Goal: Information Seeking & Learning: Learn about a topic

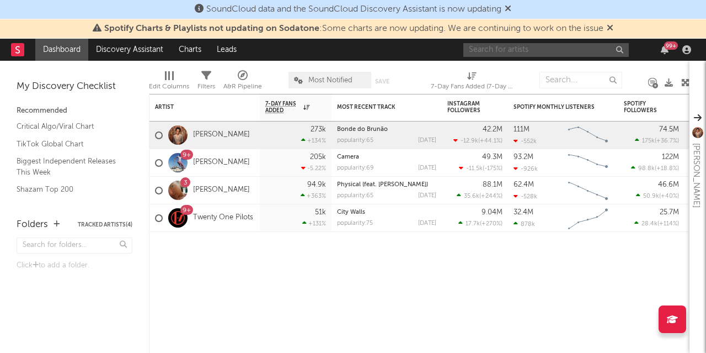
click at [520, 46] on input "text" at bounding box center [547, 50] width 166 height 14
type input "uptown funk"
click at [212, 135] on link "[PERSON_NAME]" at bounding box center [221, 134] width 57 height 9
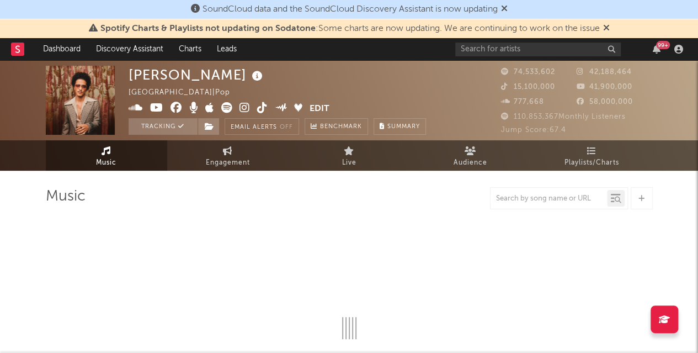
select select "6m"
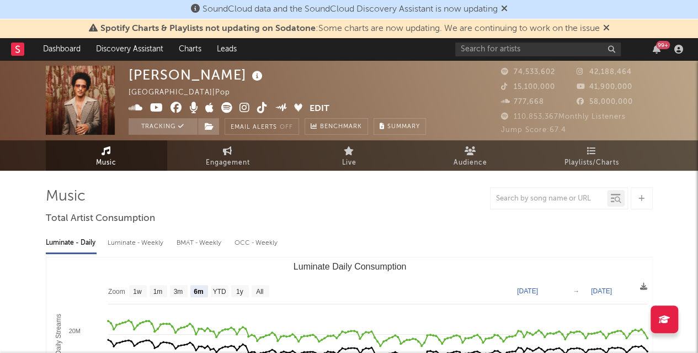
click at [609, 26] on icon at bounding box center [606, 27] width 7 height 9
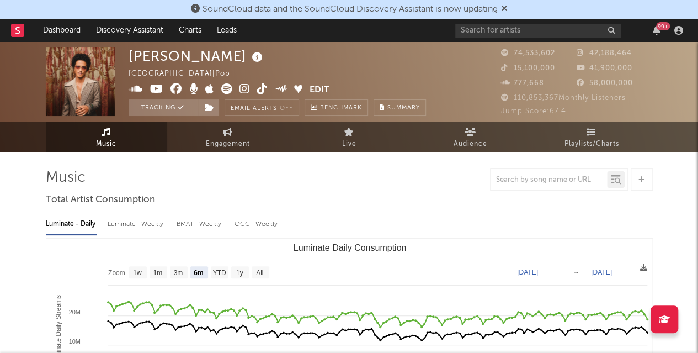
click at [508, 9] on icon at bounding box center [504, 8] width 7 height 9
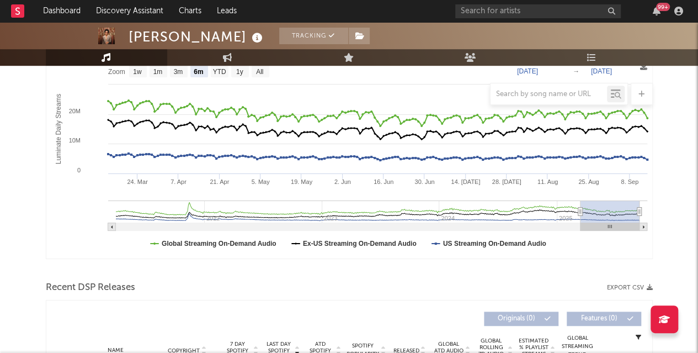
scroll to position [182, 0]
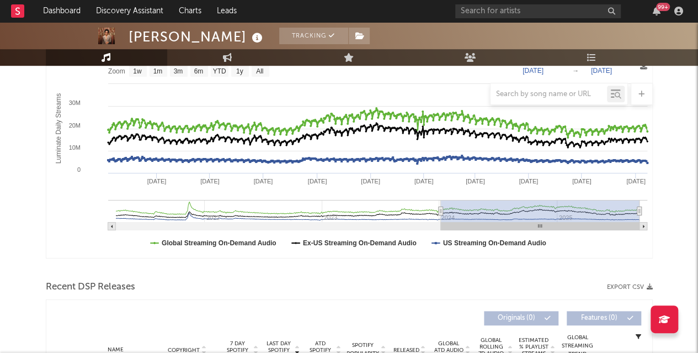
type input "[DATE]"
drag, startPoint x: 582, startPoint y: 211, endPoint x: 440, endPoint y: 209, distance: 141.8
click at [440, 209] on icon "Luminate Daily Consumption" at bounding box center [440, 211] width 4 height 8
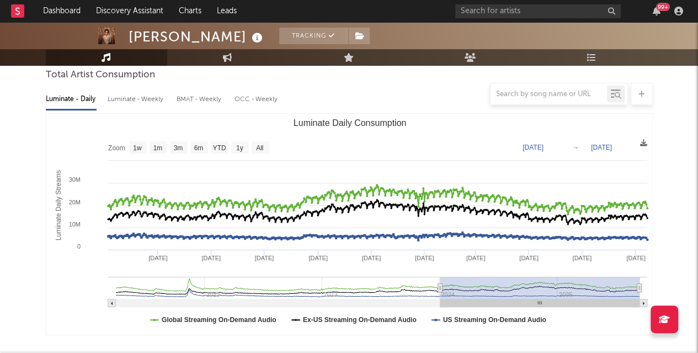
scroll to position [89, 0]
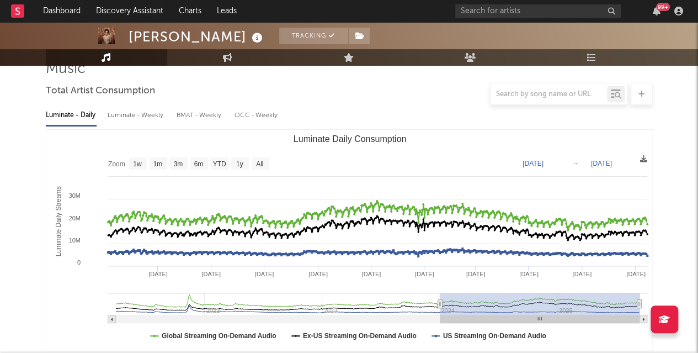
click at [141, 110] on div "Luminate - Weekly" at bounding box center [137, 115] width 58 height 19
select select "6m"
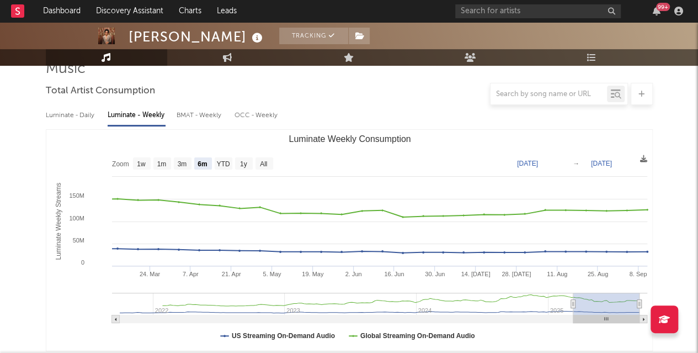
type input "[DATE]"
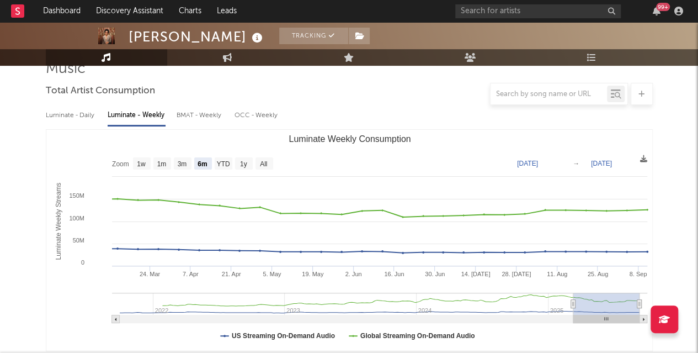
type input "[DATE]"
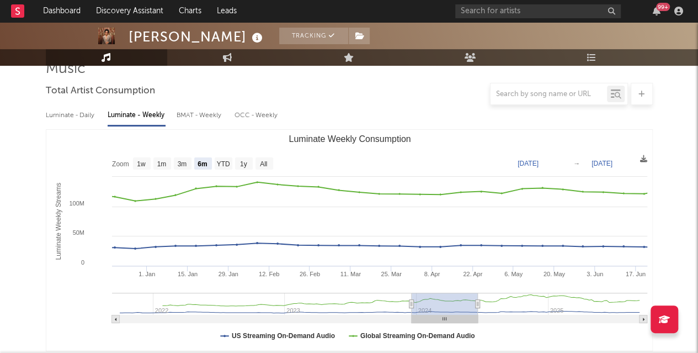
type input "[DATE]"
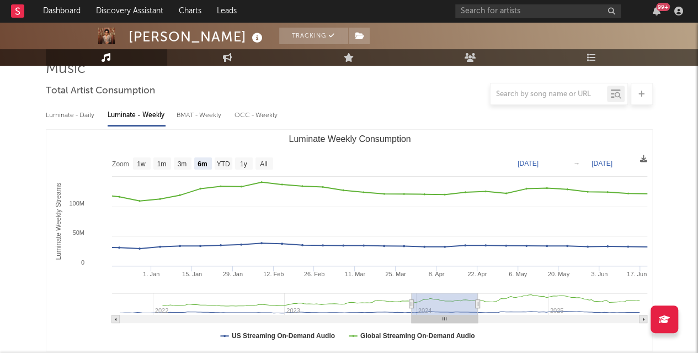
type input "[DATE]"
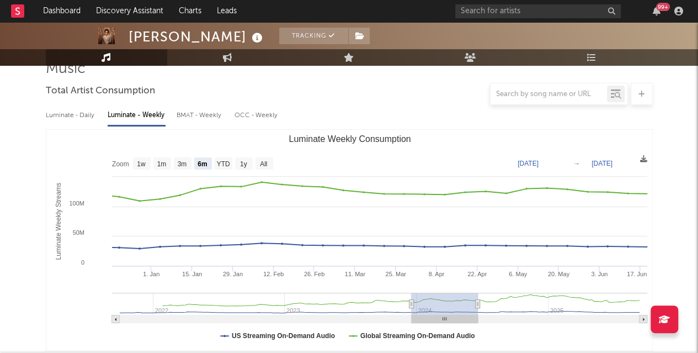
type input "[DATE]"
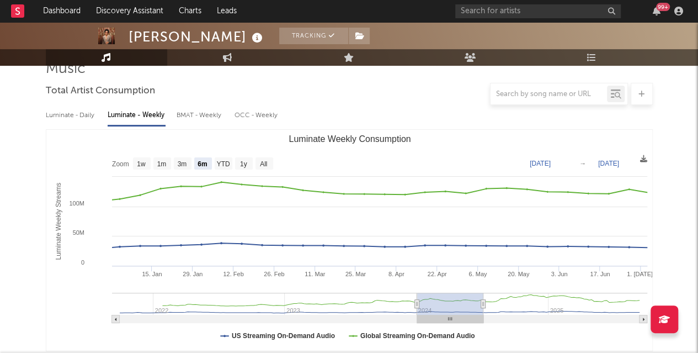
type input "[DATE]"
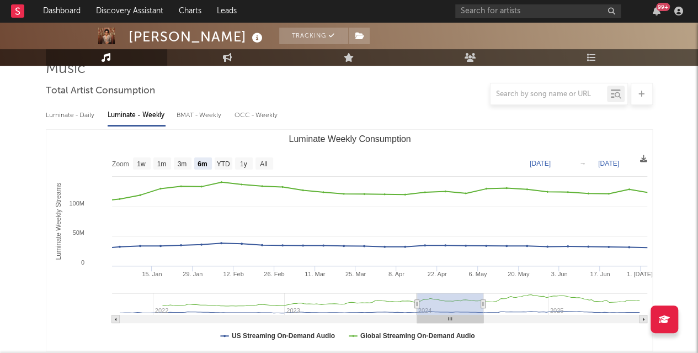
type input "[DATE]"
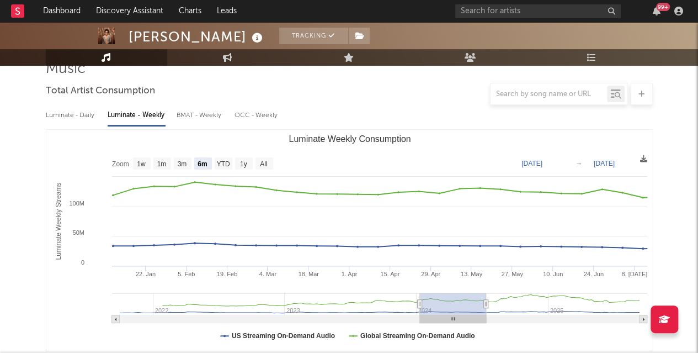
type input "[DATE]"
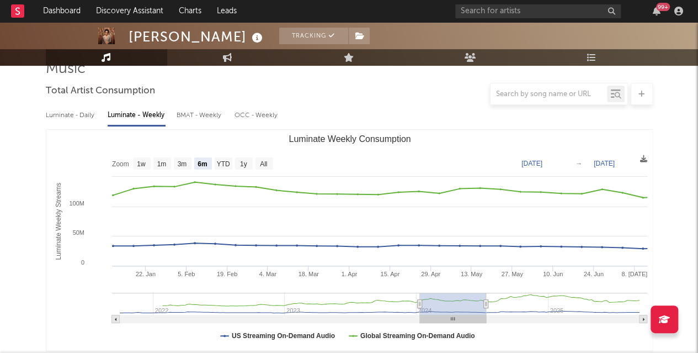
type input "[DATE]"
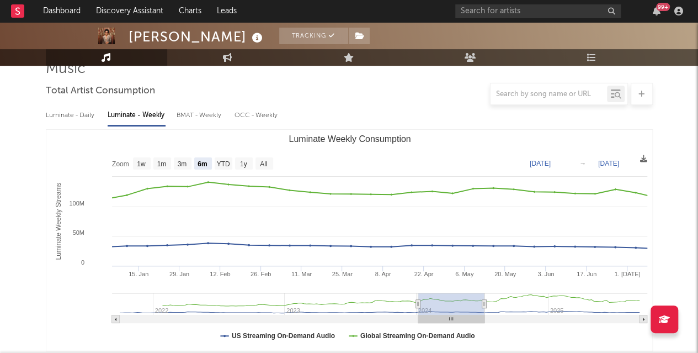
type input "[DATE]"
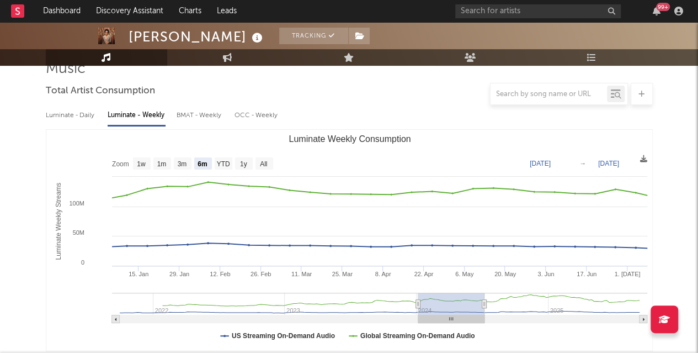
type input "[DATE]"
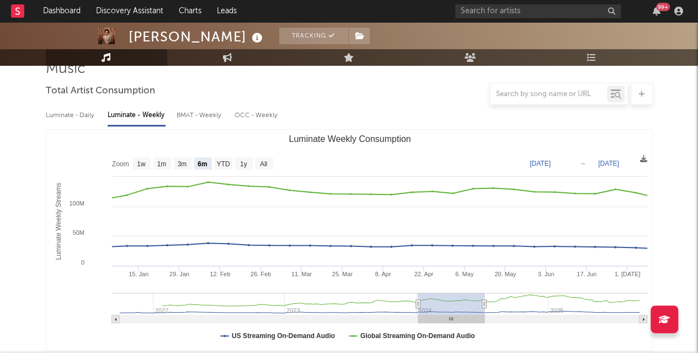
type input "[DATE]"
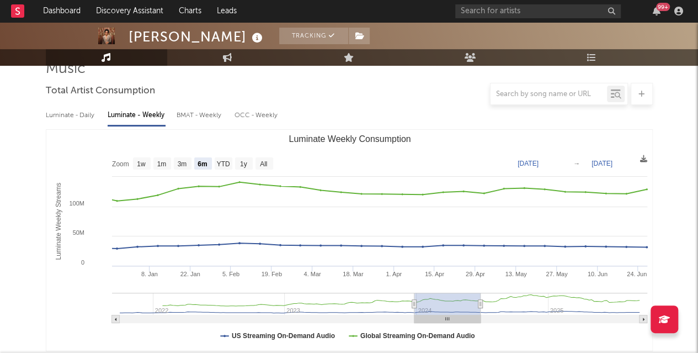
type input "[DATE]"
drag, startPoint x: 577, startPoint y: 306, endPoint x: 419, endPoint y: 297, distance: 158.0
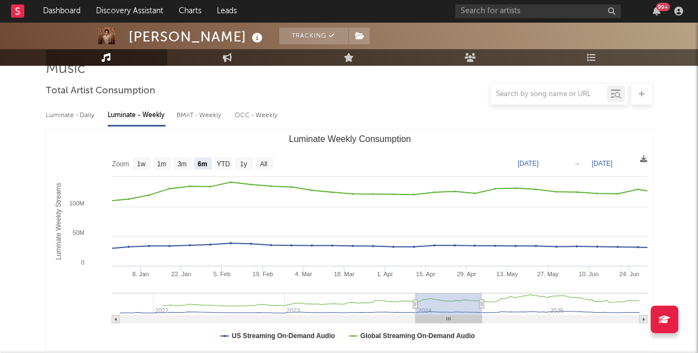
click at [419, 297] on rect "Luminate Weekly Consumption" at bounding box center [449, 303] width 66 height 22
type input "[DATE]"
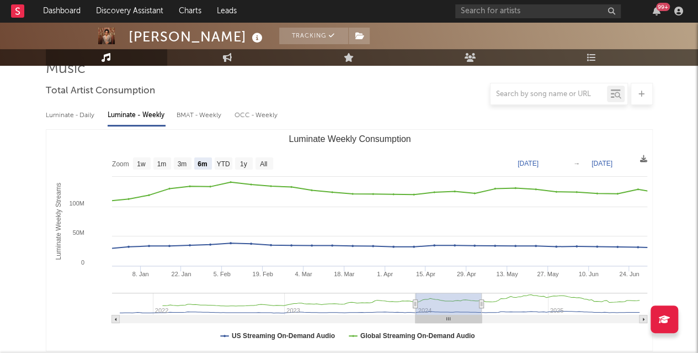
type input "[DATE]"
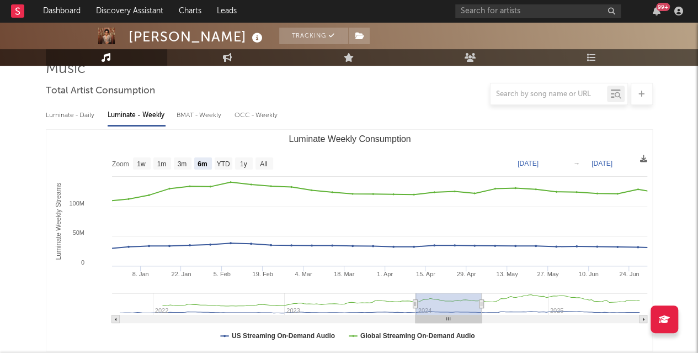
type input "[DATE]"
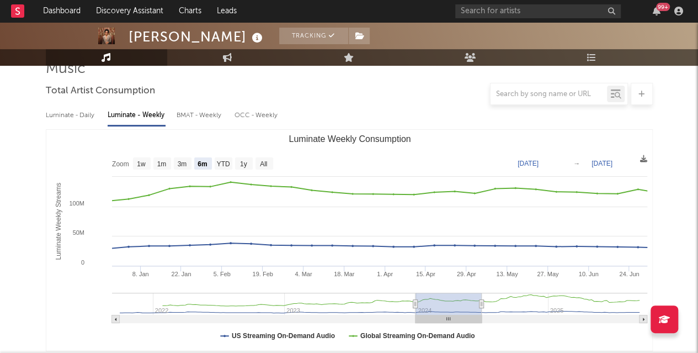
type input "[DATE]"
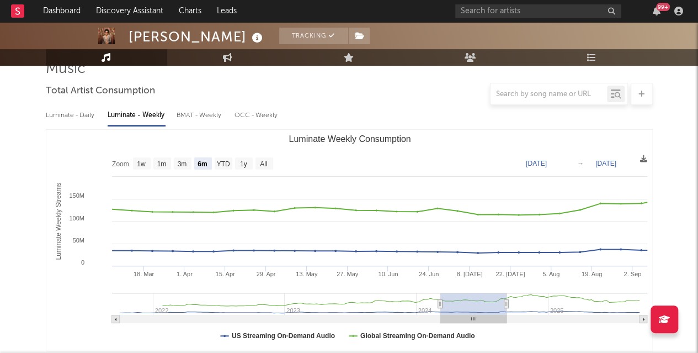
type input "[DATE]"
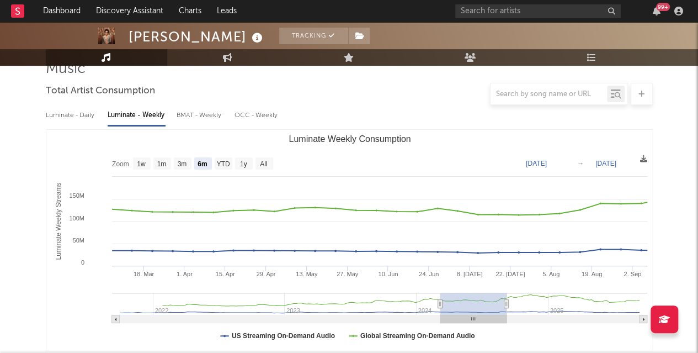
type input "[DATE]"
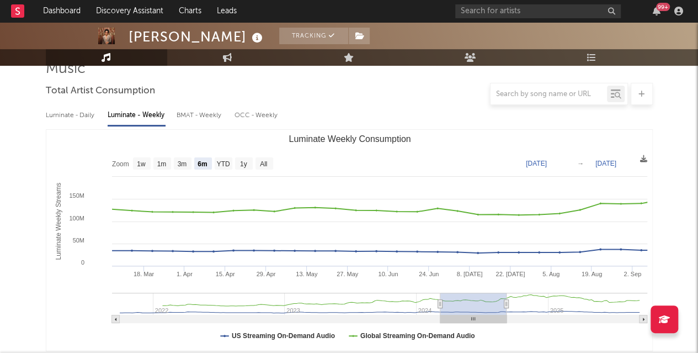
type input "[DATE]"
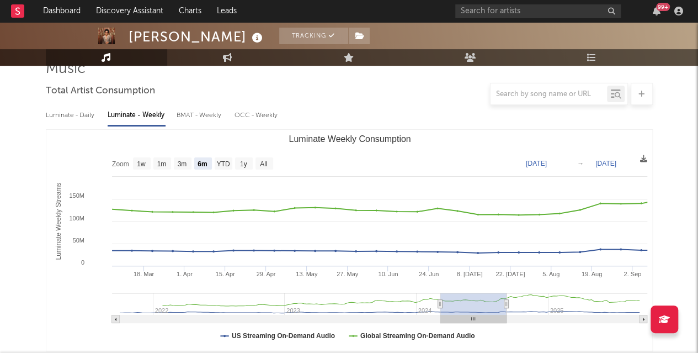
type input "[DATE]"
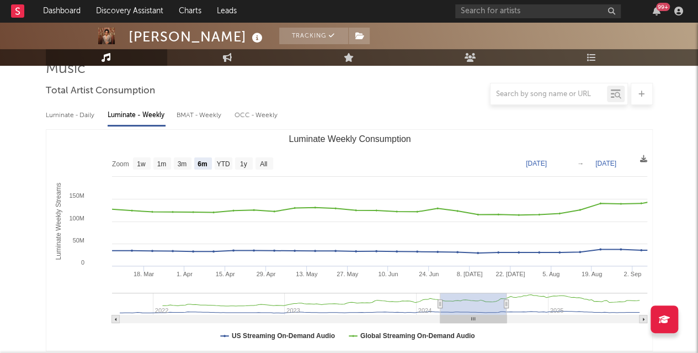
type input "[DATE]"
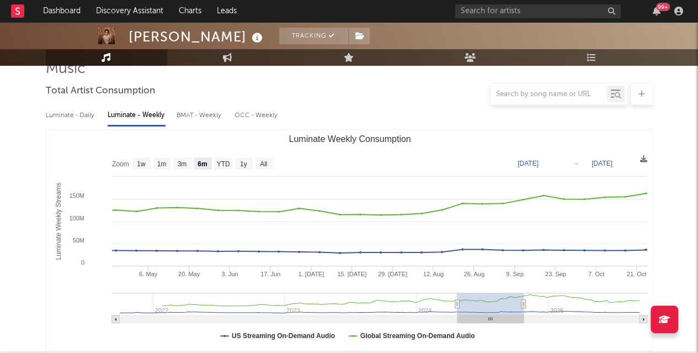
type input "[DATE]"
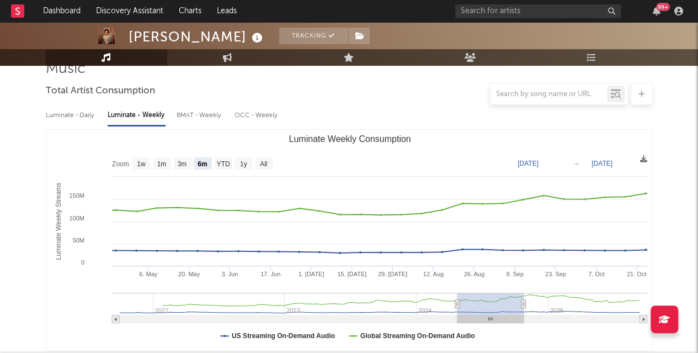
type input "[DATE]"
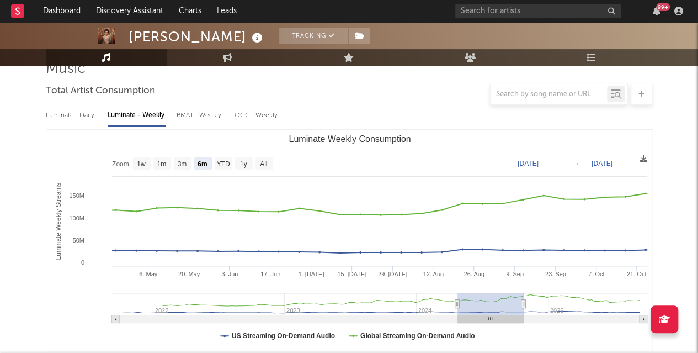
type input "[DATE]"
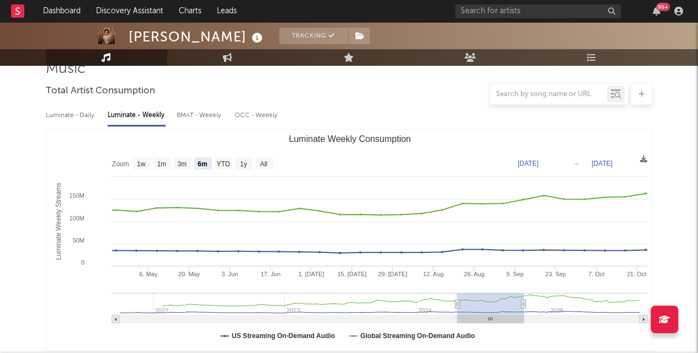
type input "[DATE]"
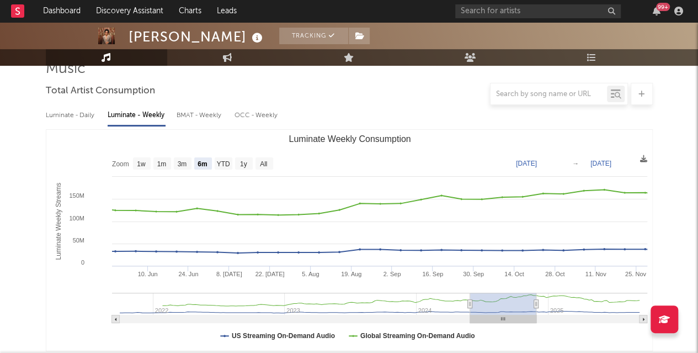
type input "[DATE]"
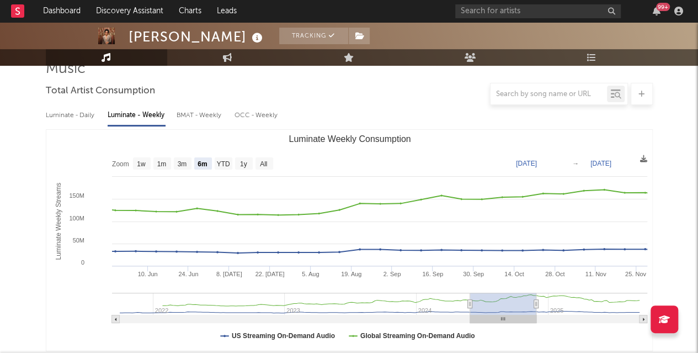
type input "[DATE]"
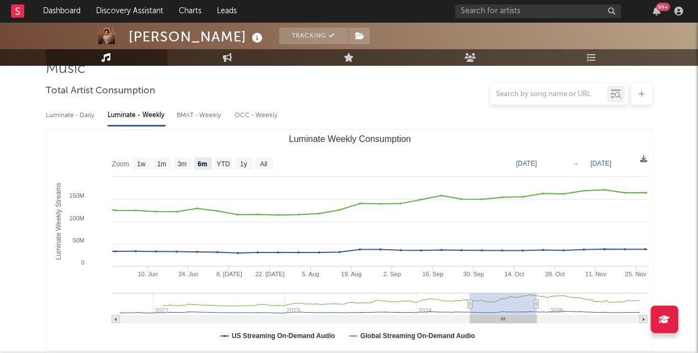
type input "[DATE]"
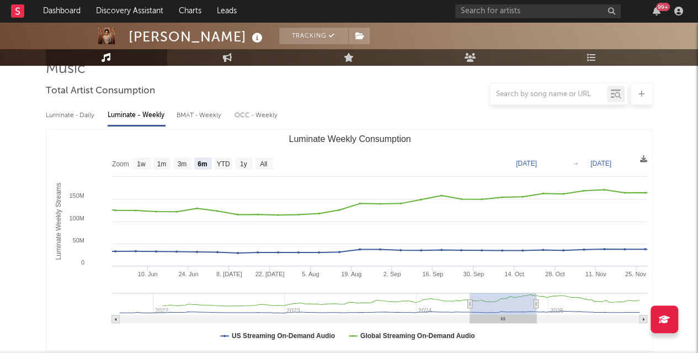
type input "[DATE]"
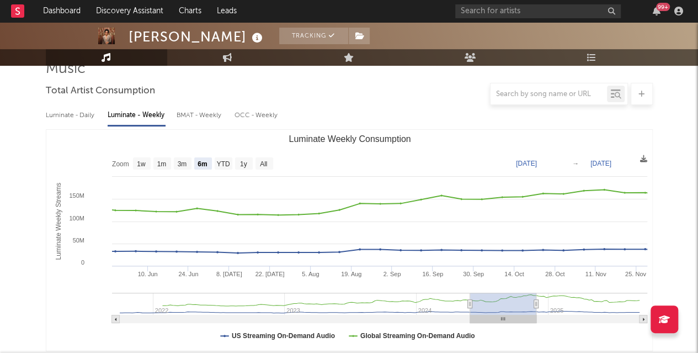
type input "[DATE]"
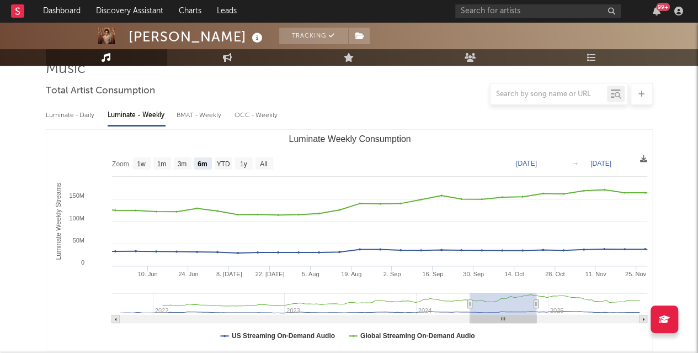
type input "[DATE]"
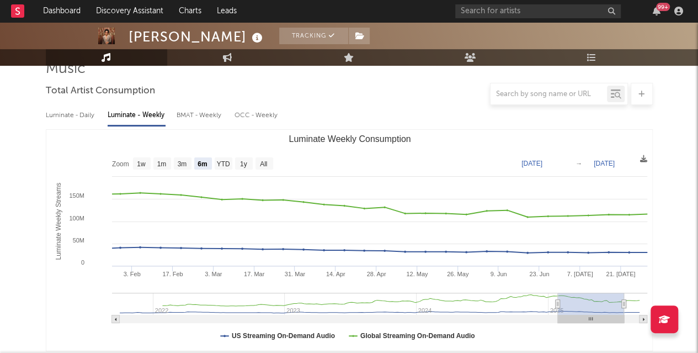
type input "[DATE]"
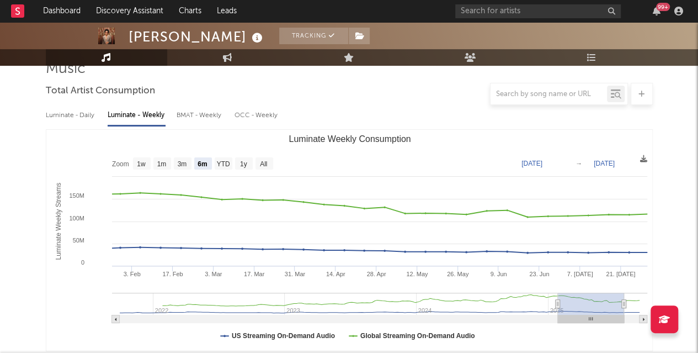
type input "[DATE]"
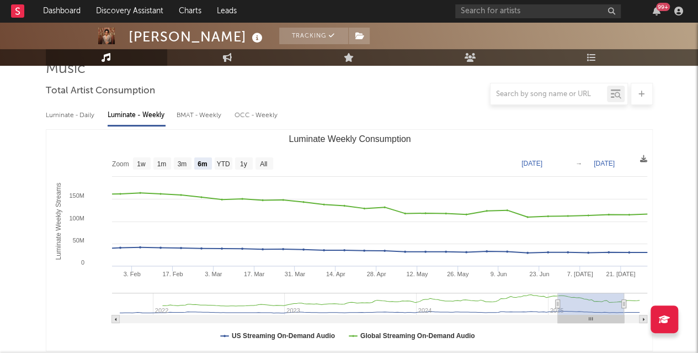
type input "[DATE]"
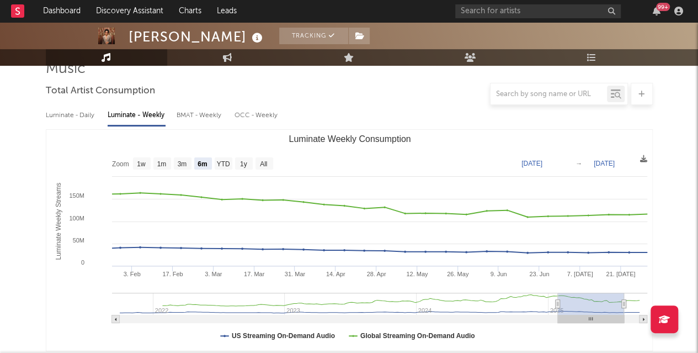
type input "[DATE]"
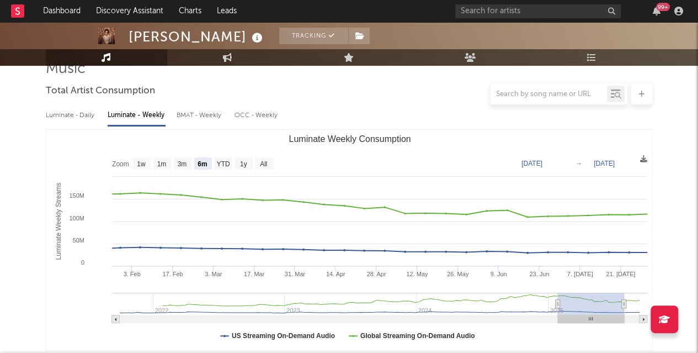
type input "[DATE]"
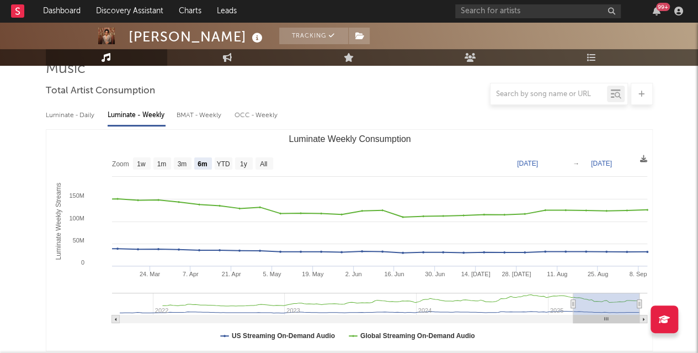
drag, startPoint x: 476, startPoint y: 303, endPoint x: 656, endPoint y: 307, distance: 179.4
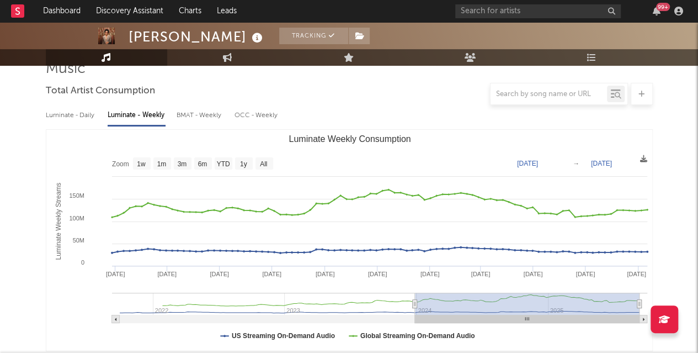
type input "[DATE]"
drag, startPoint x: 571, startPoint y: 303, endPoint x: 416, endPoint y: 292, distance: 155.5
click at [416, 292] on g "Luminate Weekly Consumption" at bounding box center [379, 307] width 535 height 30
click at [640, 158] on icon at bounding box center [643, 158] width 7 height 7
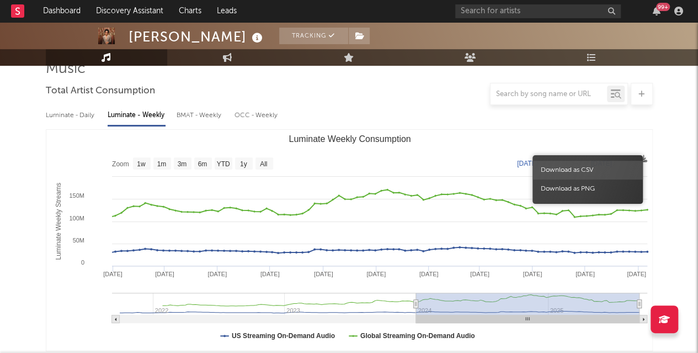
click at [600, 171] on span "Download as CSV" at bounding box center [588, 170] width 110 height 19
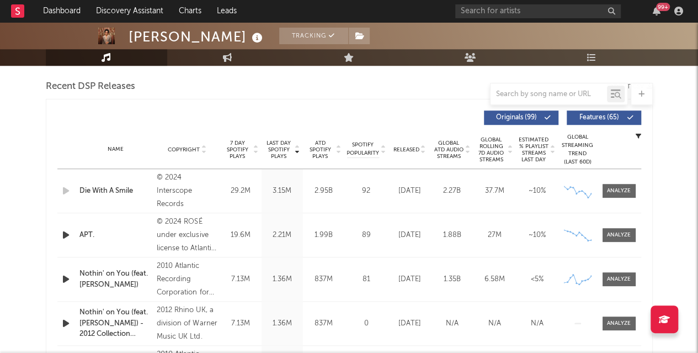
scroll to position [362, 0]
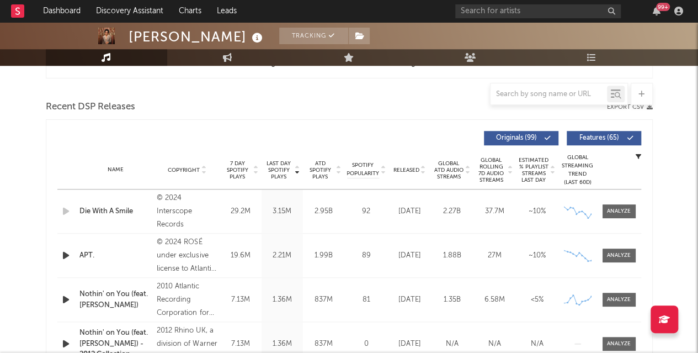
click at [571, 88] on div at bounding box center [549, 94] width 116 height 14
click at [571, 96] on input "text" at bounding box center [549, 94] width 116 height 9
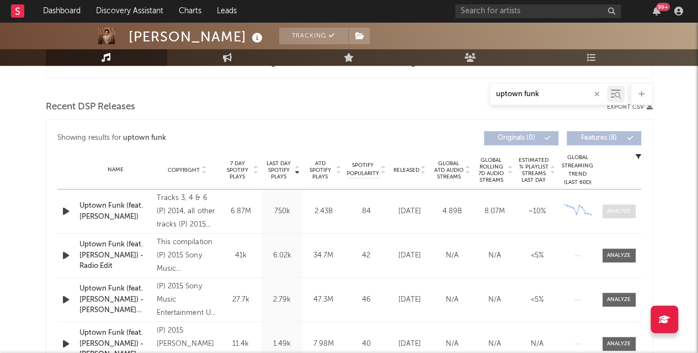
type input "uptown funk"
click at [618, 206] on span at bounding box center [619, 211] width 33 height 14
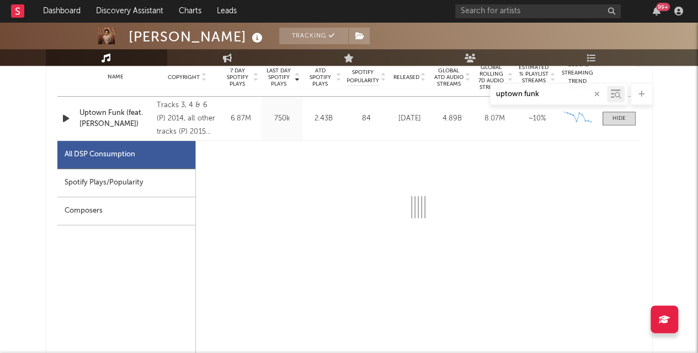
scroll to position [456, 0]
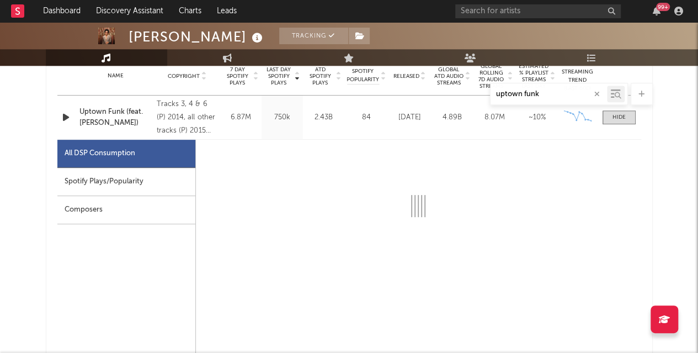
select select "6m"
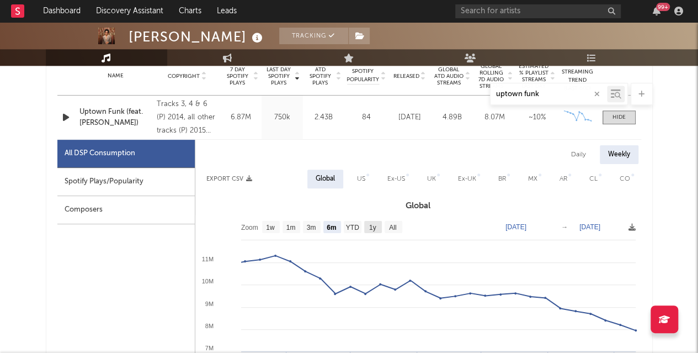
click at [366, 223] on rect at bounding box center [373, 227] width 18 height 12
select select "All"
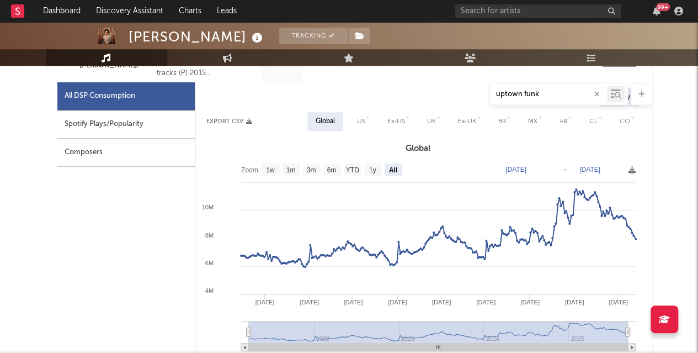
scroll to position [512, 0]
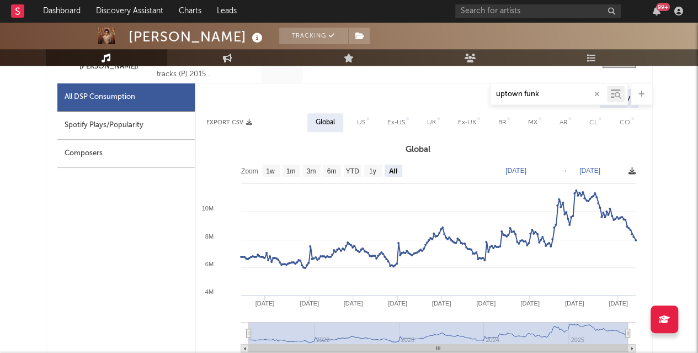
click at [631, 168] on icon at bounding box center [632, 170] width 7 height 7
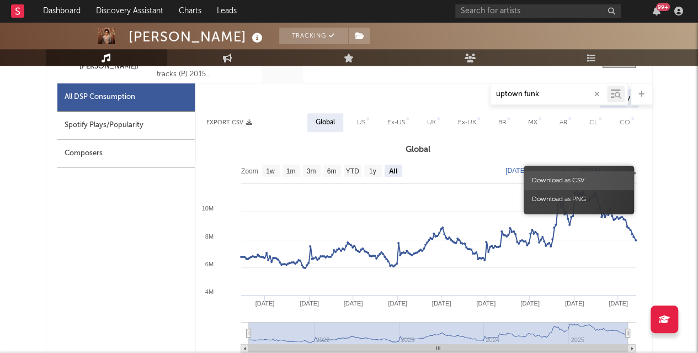
click at [577, 184] on span "Download as CSV" at bounding box center [579, 180] width 110 height 19
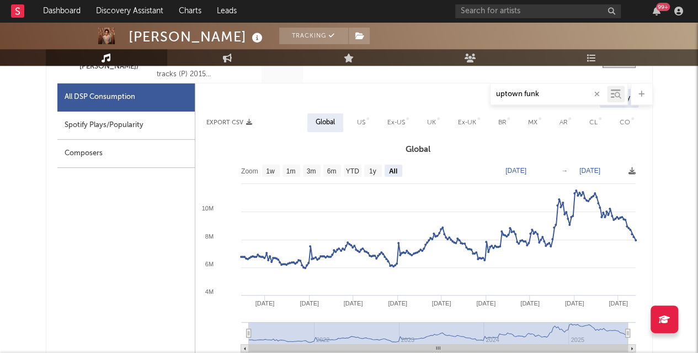
click at [599, 91] on button "button" at bounding box center [597, 94] width 9 height 10
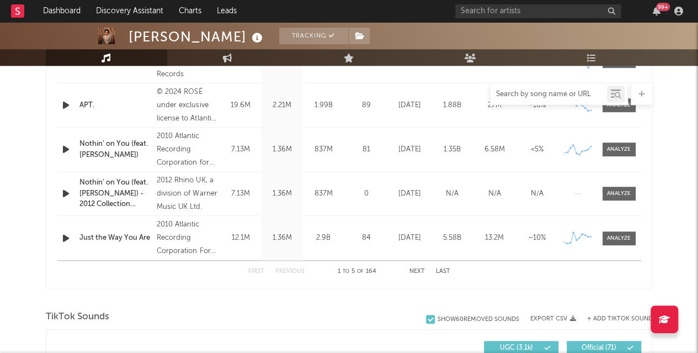
click at [543, 91] on input "text" at bounding box center [549, 94] width 116 height 9
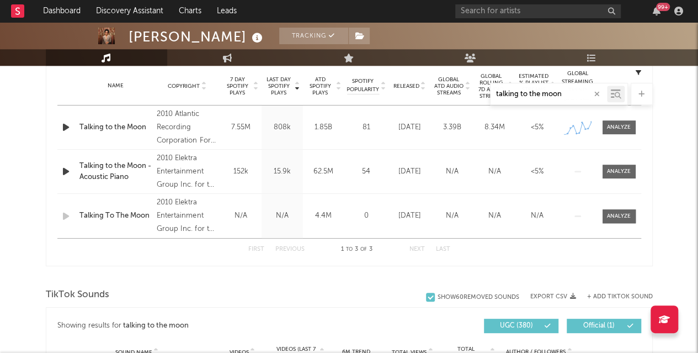
scroll to position [445, 0]
type input "talking to the moon"
click at [625, 126] on div at bounding box center [619, 128] width 24 height 8
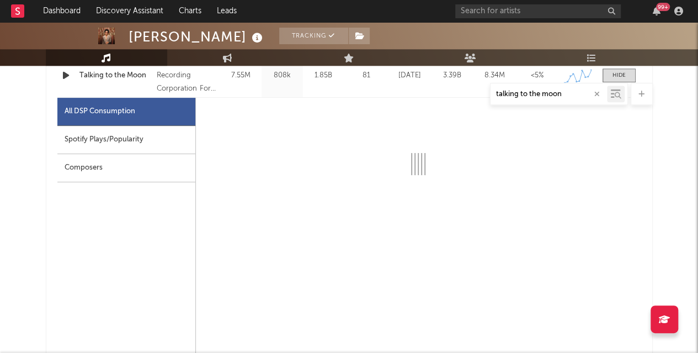
scroll to position [498, 0]
select select "6m"
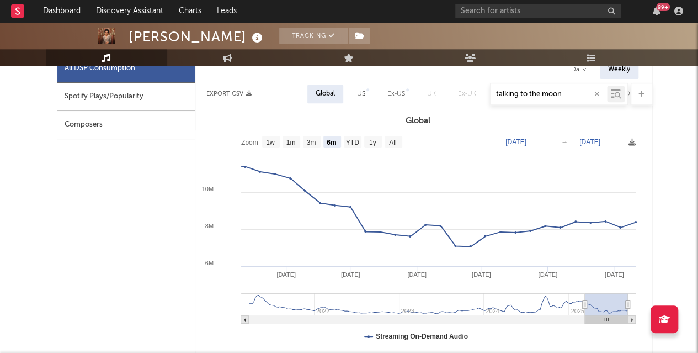
scroll to position [541, 0]
type input "[DATE]"
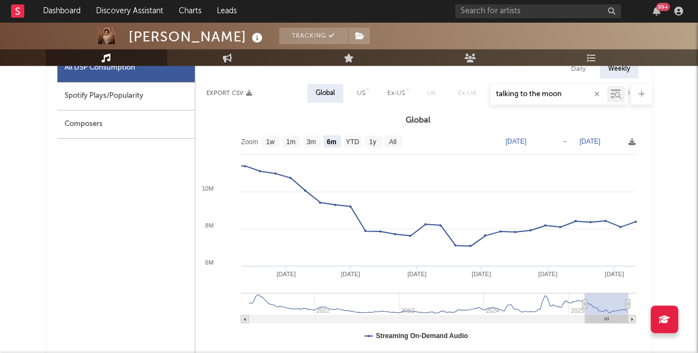
type input "[DATE]"
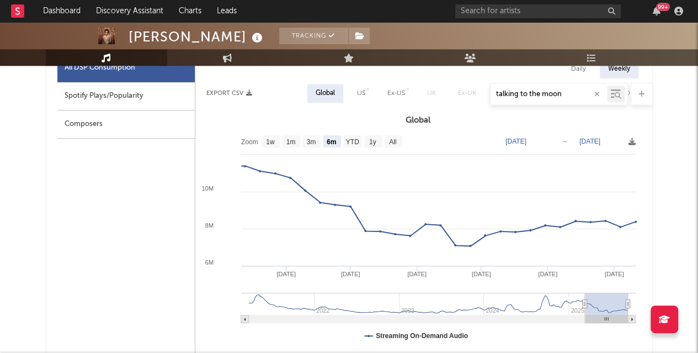
type input "[DATE]"
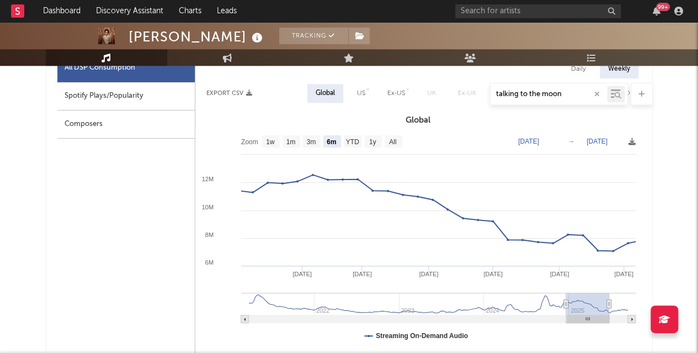
type input "[DATE]"
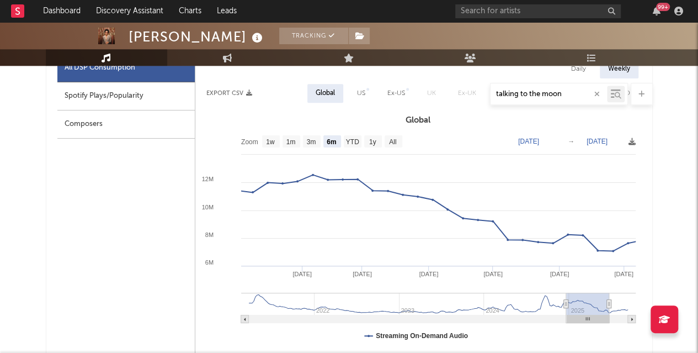
type input "[DATE]"
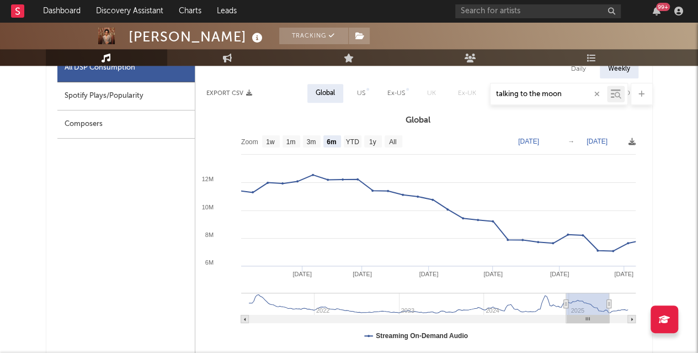
type input "[DATE]"
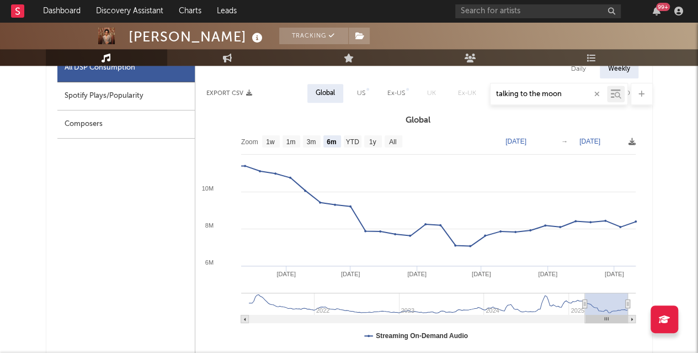
drag, startPoint x: 587, startPoint y: 302, endPoint x: 606, endPoint y: 301, distance: 18.8
click at [606, 301] on rect at bounding box center [606, 303] width 43 height 22
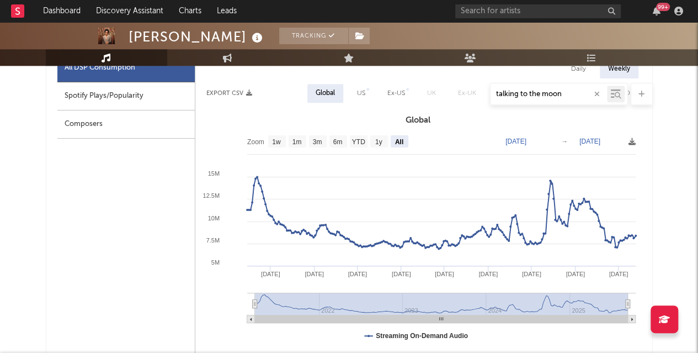
drag, startPoint x: 585, startPoint y: 304, endPoint x: 248, endPoint y: 294, distance: 336.7
click at [248, 294] on icon "Created with Highcharts 10.3.3 Jan '[DATE] Jan '[DATE] [DATE] '[DATE] [DATE] '[…" at bounding box center [418, 240] width 446 height 221
click at [635, 139] on icon at bounding box center [632, 141] width 7 height 7
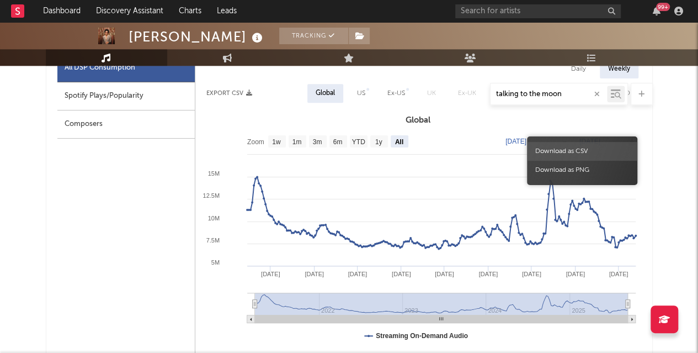
click at [595, 147] on span "Download as CSV" at bounding box center [582, 151] width 110 height 19
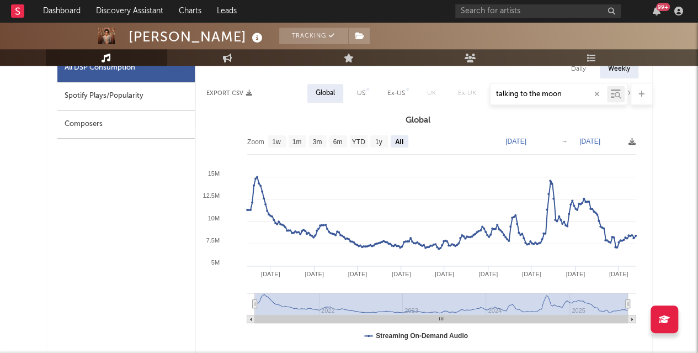
click at [574, 89] on div "talking to the moon" at bounding box center [549, 94] width 116 height 14
click at [595, 94] on icon "button" at bounding box center [597, 93] width 6 height 7
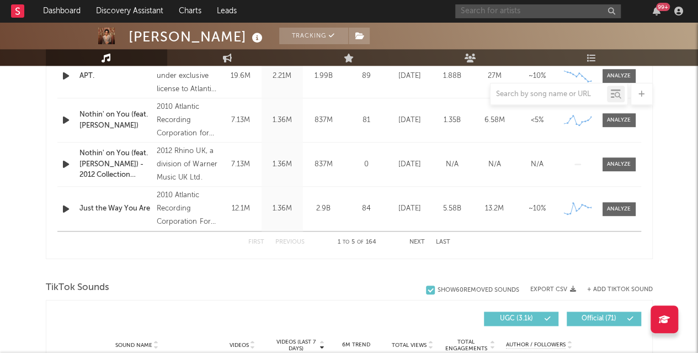
click at [528, 10] on input "text" at bounding box center [538, 11] width 166 height 14
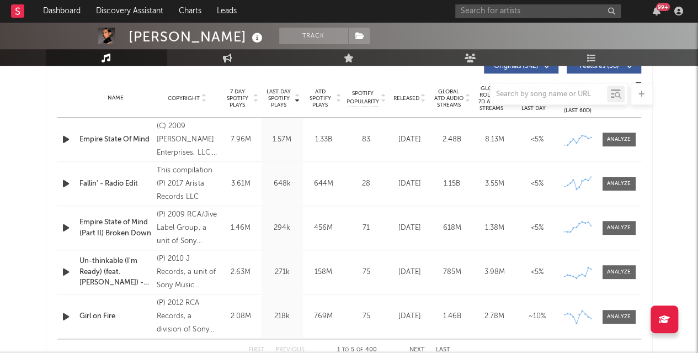
scroll to position [433, 0]
click at [617, 315] on div at bounding box center [619, 317] width 24 height 8
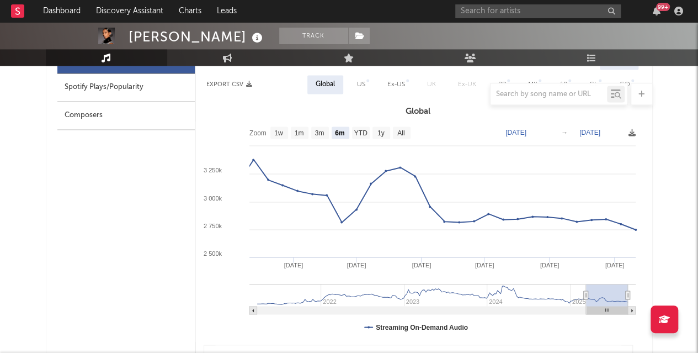
scroll to position [727, 0]
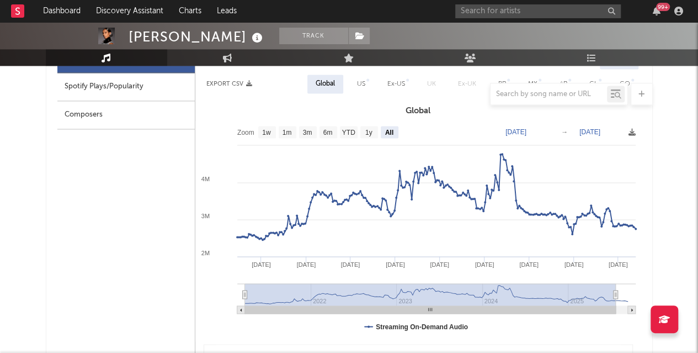
drag, startPoint x: 585, startPoint y: 292, endPoint x: 238, endPoint y: 285, distance: 346.6
click at [238, 285] on icon "Created with Highcharts 10.3.3 Jan '[DATE] Jan '[DATE] [DATE] '[DATE] [DATE] '[…" at bounding box center [418, 230] width 446 height 221
click at [625, 129] on rect at bounding box center [418, 230] width 446 height 221
click at [633, 130] on icon at bounding box center [632, 132] width 7 height 7
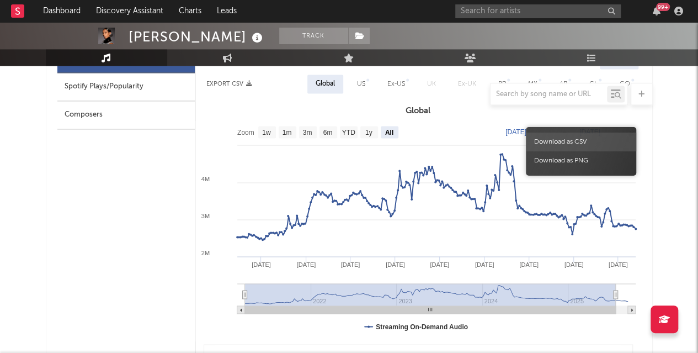
click at [614, 139] on span "Download as CSV" at bounding box center [581, 141] width 110 height 19
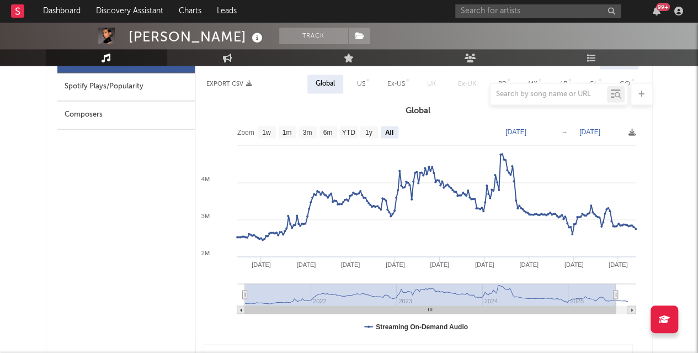
click at [579, 95] on input "text" at bounding box center [549, 94] width 116 height 9
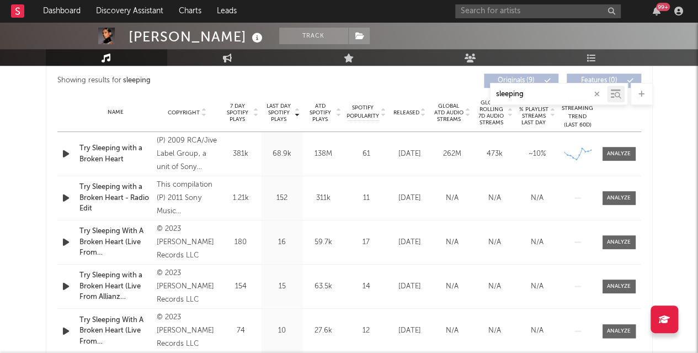
scroll to position [419, 0]
click at [619, 150] on div at bounding box center [619, 154] width 24 height 8
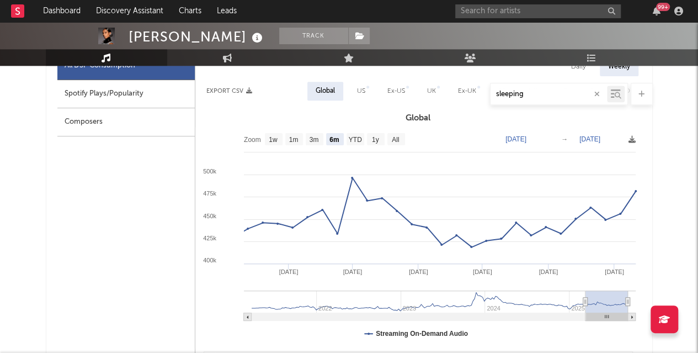
scroll to position [544, 0]
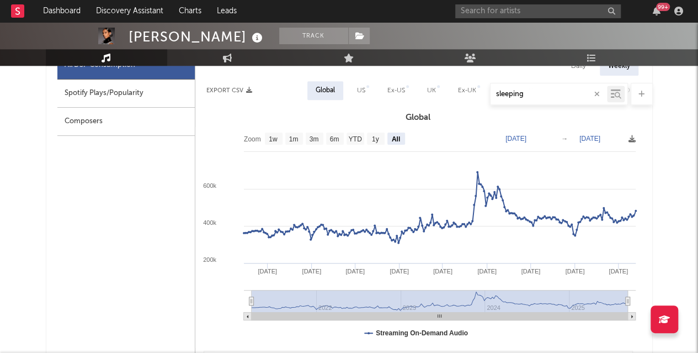
drag, startPoint x: 585, startPoint y: 302, endPoint x: 242, endPoint y: 298, distance: 342.7
click at [242, 298] on icon "Created with Highcharts 10.3.3 Jan '[DATE] Jan '[DATE] [DATE] '[DATE] [DATE] '[…" at bounding box center [418, 237] width 446 height 221
click at [632, 140] on icon at bounding box center [632, 138] width 7 height 7
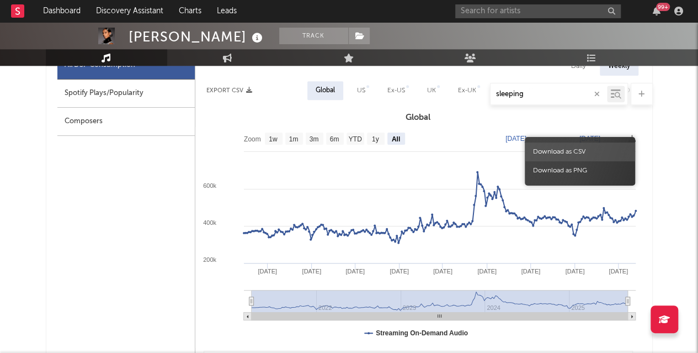
click at [584, 148] on span "Download as CSV" at bounding box center [580, 151] width 110 height 19
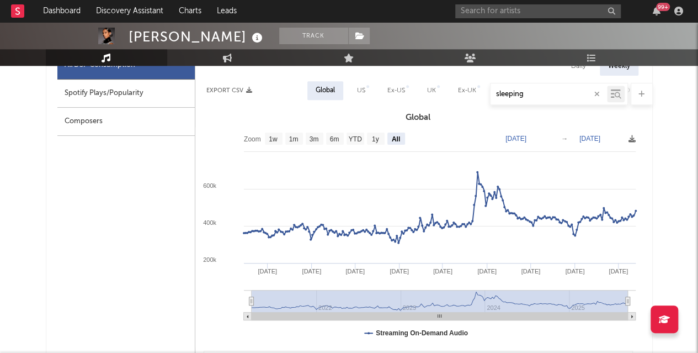
click at [522, 8] on input "text" at bounding box center [538, 11] width 166 height 14
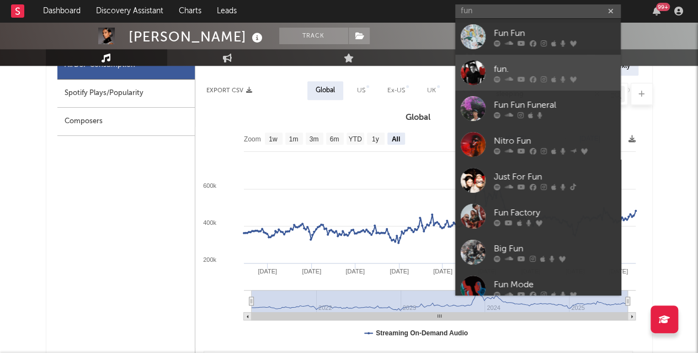
click at [521, 71] on div "fun." at bounding box center [554, 68] width 121 height 13
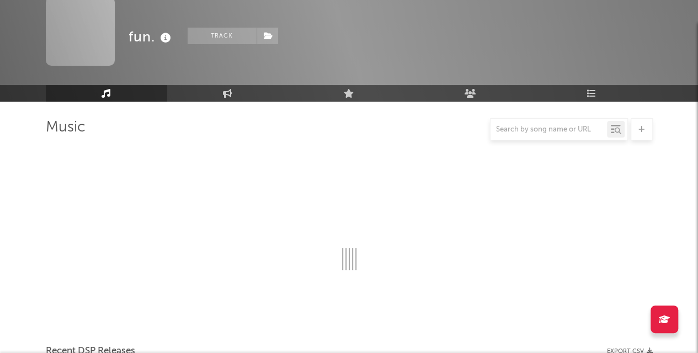
scroll to position [544, 0]
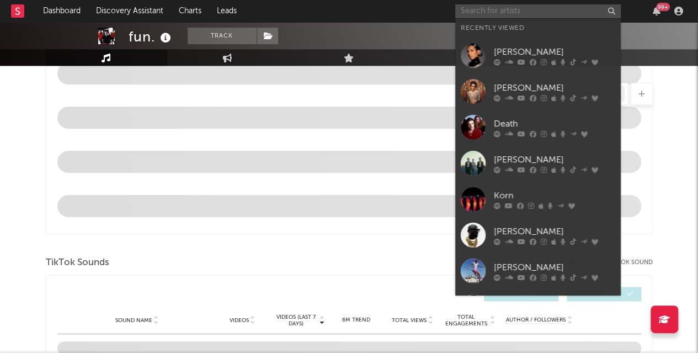
click at [540, 13] on input "text" at bounding box center [538, 11] width 166 height 14
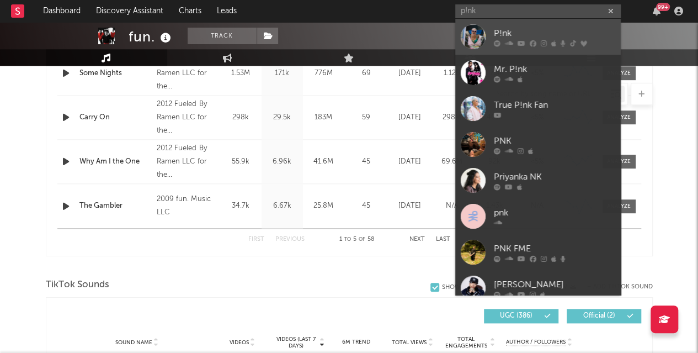
click at [529, 35] on div "P!nk" at bounding box center [554, 32] width 121 height 13
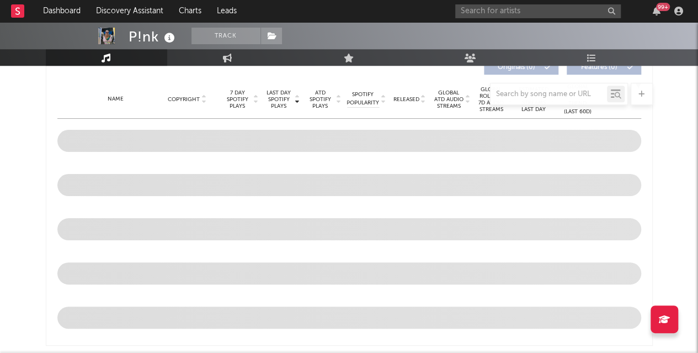
scroll to position [432, 0]
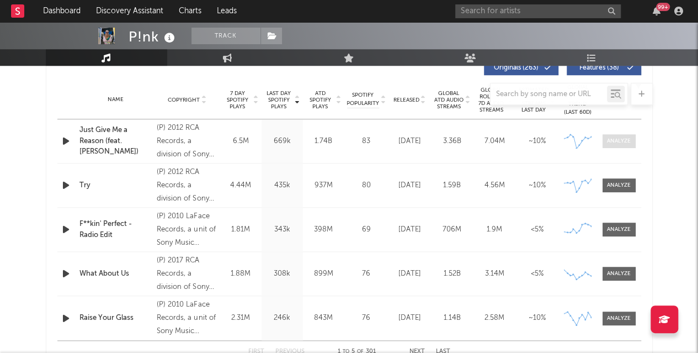
click at [629, 143] on div at bounding box center [619, 141] width 24 height 8
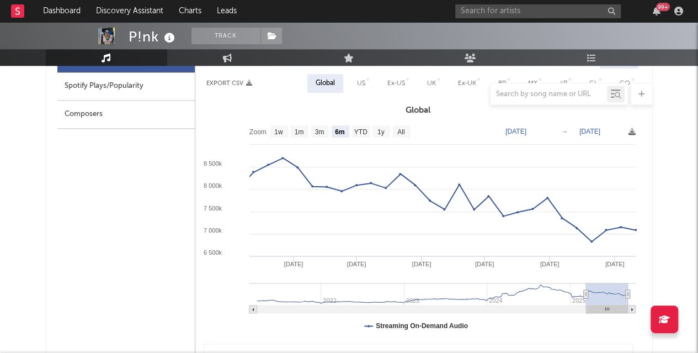
scroll to position [557, 0]
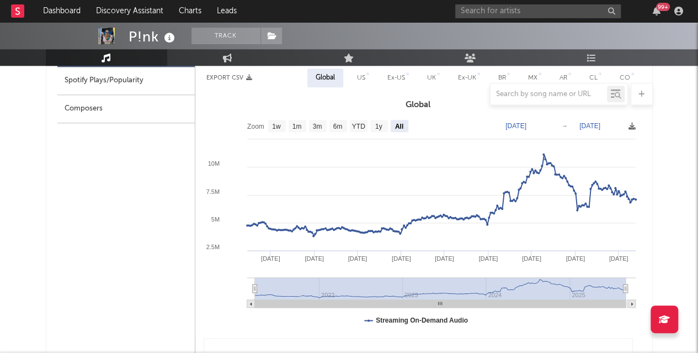
drag, startPoint x: 586, startPoint y: 288, endPoint x: 245, endPoint y: 278, distance: 341.2
click at [245, 278] on icon "Created with Highcharts 10.3.3 Jan '[DATE] Jan '[DATE] [DATE] '[DATE] [DATE] '[…" at bounding box center [418, 224] width 446 height 221
click at [631, 126] on icon at bounding box center [632, 126] width 7 height 7
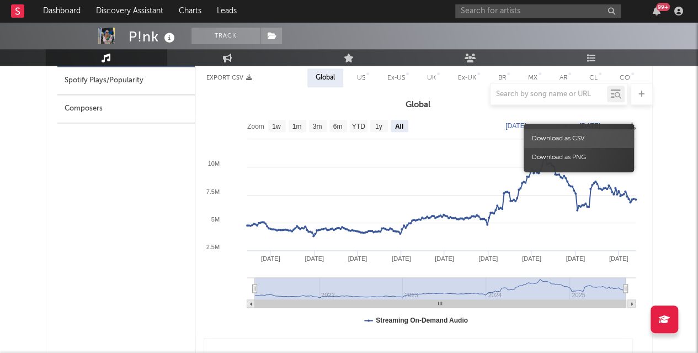
click at [589, 134] on span "Download as CSV" at bounding box center [579, 138] width 110 height 19
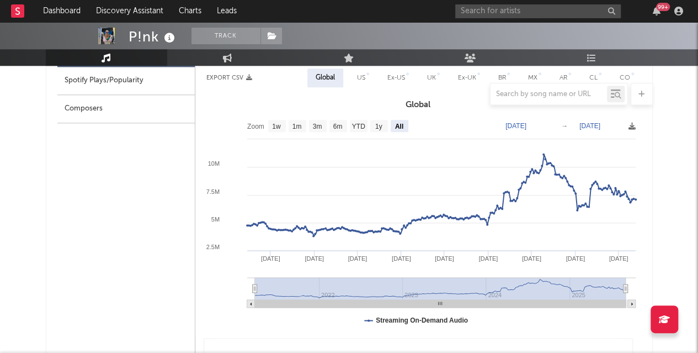
click at [553, 12] on input "text" at bounding box center [538, 11] width 166 height 14
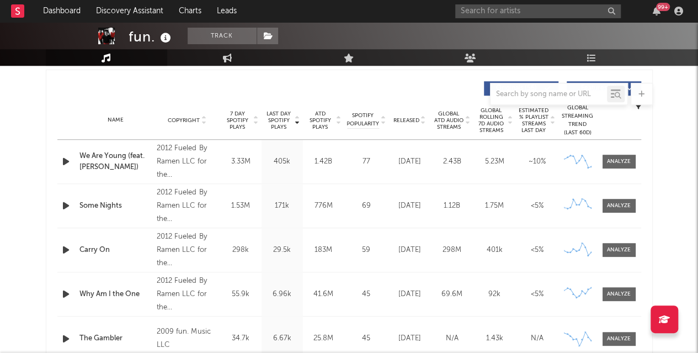
scroll to position [411, 0]
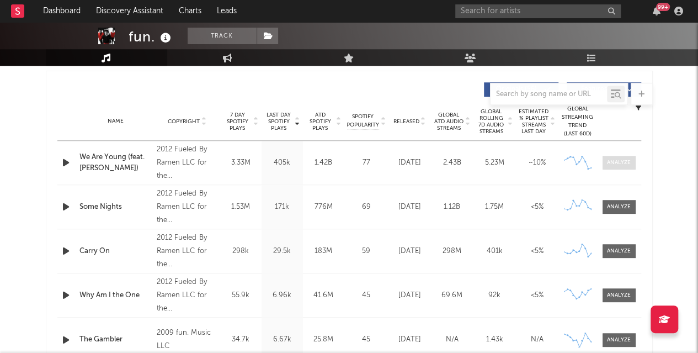
click at [625, 156] on span at bounding box center [619, 163] width 33 height 14
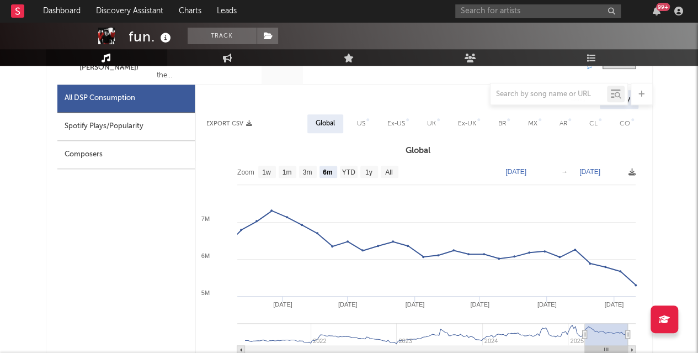
scroll to position [519, 0]
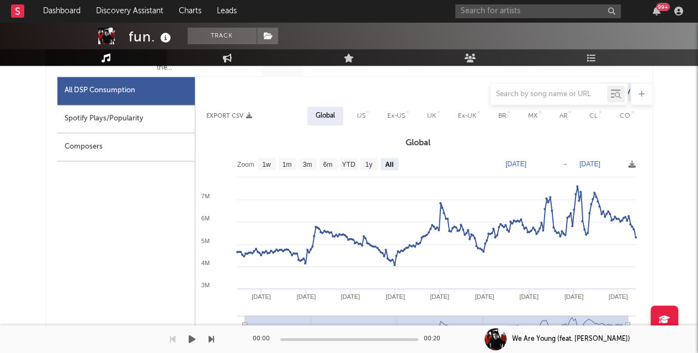
drag, startPoint x: 585, startPoint y: 324, endPoint x: 235, endPoint y: 326, distance: 349.9
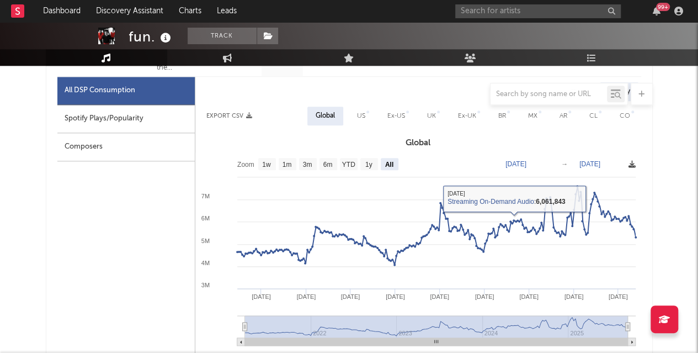
click at [632, 164] on icon at bounding box center [632, 164] width 7 height 7
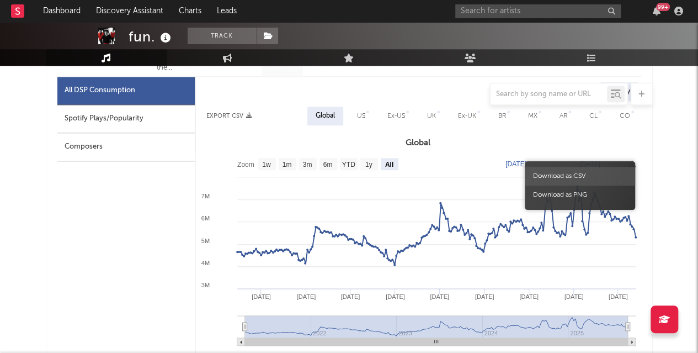
click at [584, 174] on span "Download as CSV" at bounding box center [580, 176] width 110 height 19
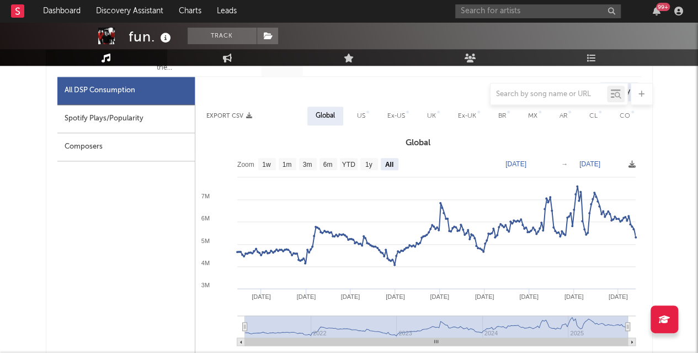
click at [571, 95] on input "text" at bounding box center [549, 94] width 116 height 9
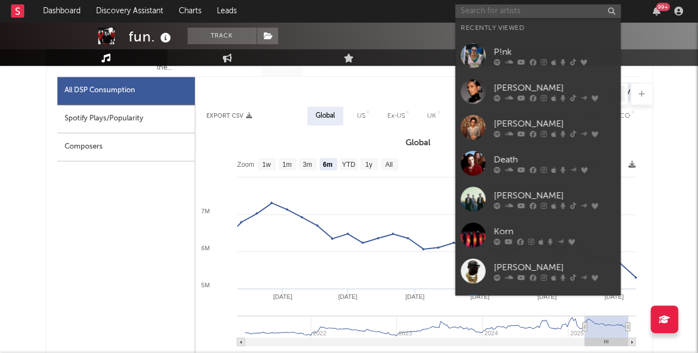
click at [520, 6] on input "text" at bounding box center [538, 11] width 166 height 14
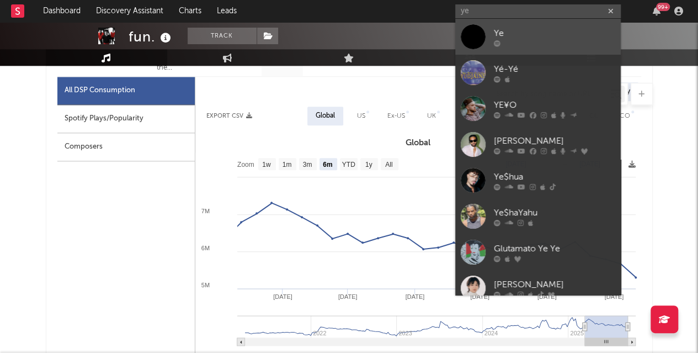
click at [504, 33] on div "Ye" at bounding box center [554, 32] width 121 height 13
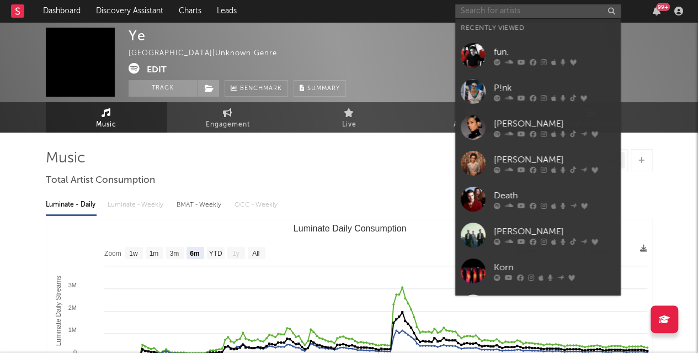
click at [531, 10] on input "text" at bounding box center [538, 11] width 166 height 14
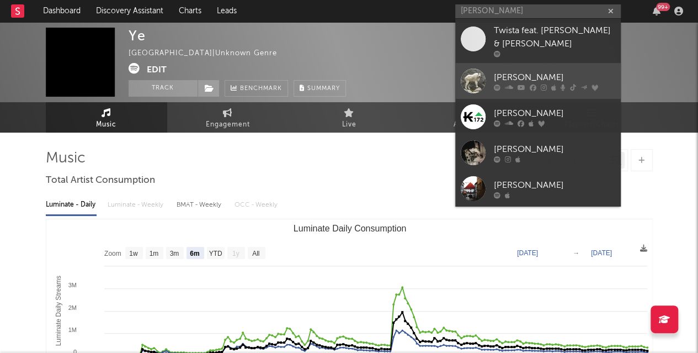
click at [520, 68] on link "[PERSON_NAME]" at bounding box center [538, 81] width 166 height 36
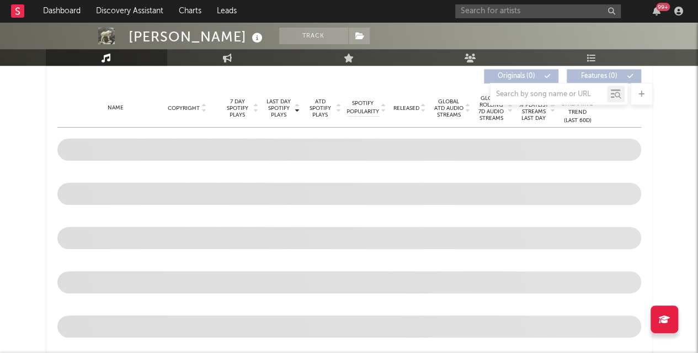
scroll to position [423, 0]
click at [565, 98] on input "text" at bounding box center [549, 94] width 116 height 9
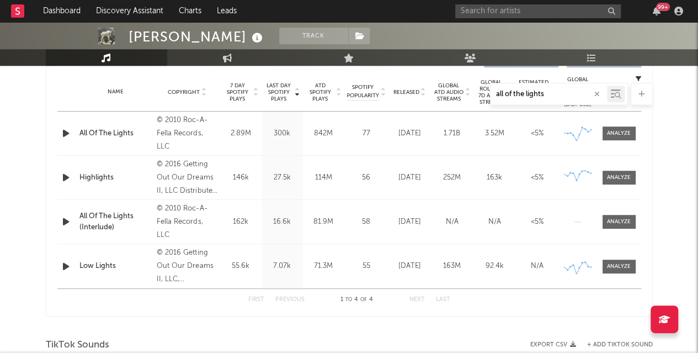
scroll to position [412, 0]
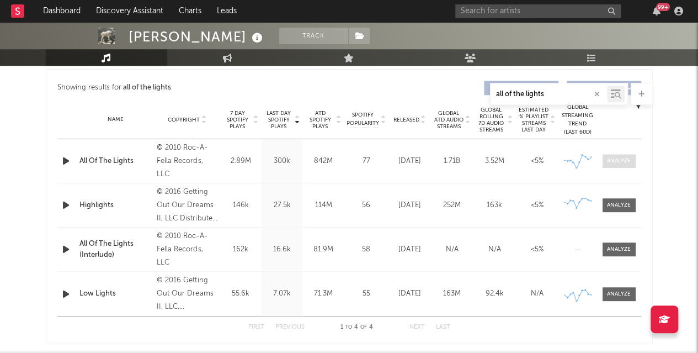
click at [610, 166] on span at bounding box center [619, 161] width 33 height 14
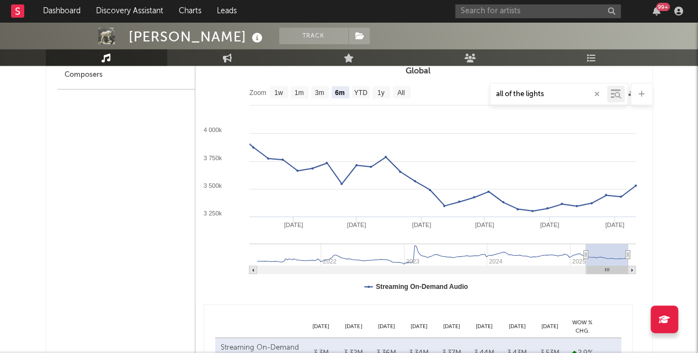
scroll to position [599, 0]
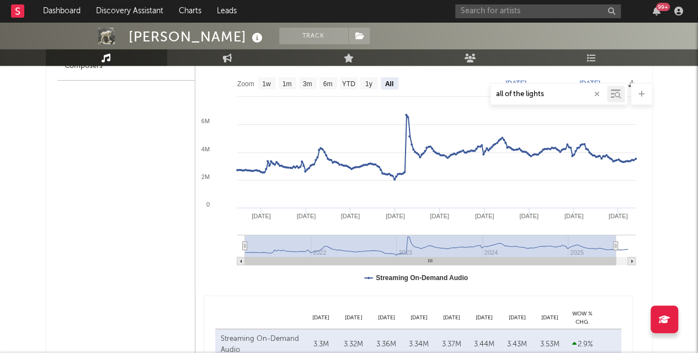
drag, startPoint x: 585, startPoint y: 248, endPoint x: 243, endPoint y: 268, distance: 342.2
click at [243, 268] on icon "Created with Highcharts 10.3.3 Jan '[DATE] Jan '[DATE] [DATE] '[DATE] [DATE] '[…" at bounding box center [418, 182] width 446 height 221
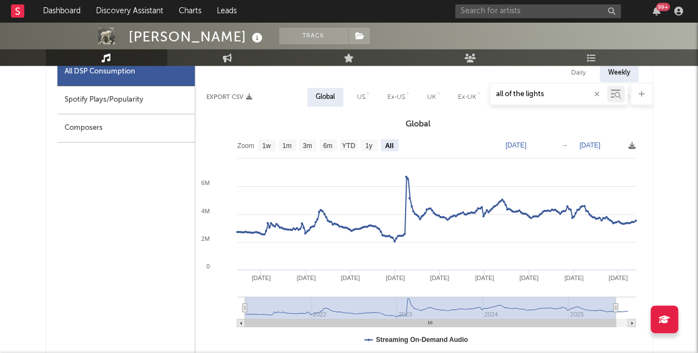
scroll to position [534, 0]
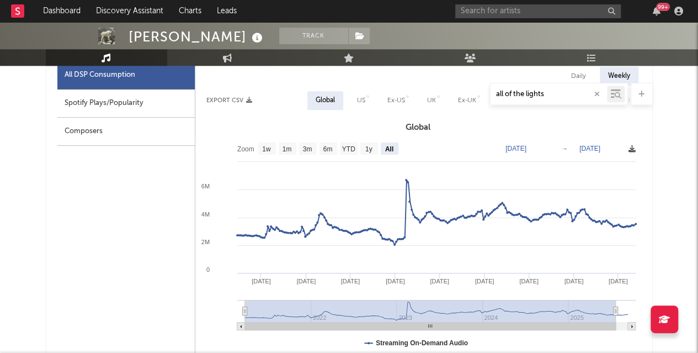
click at [630, 146] on icon at bounding box center [632, 148] width 7 height 7
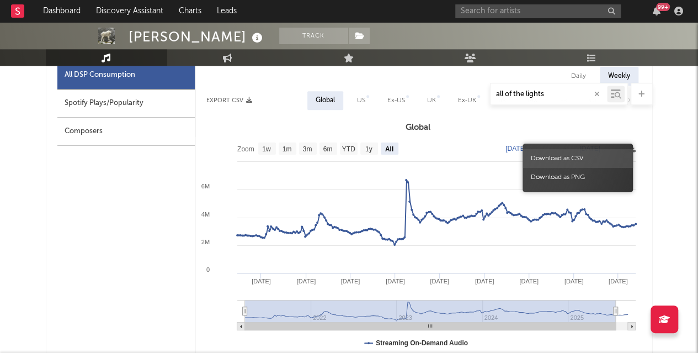
click at [588, 153] on span "Download as CSV" at bounding box center [578, 158] width 110 height 19
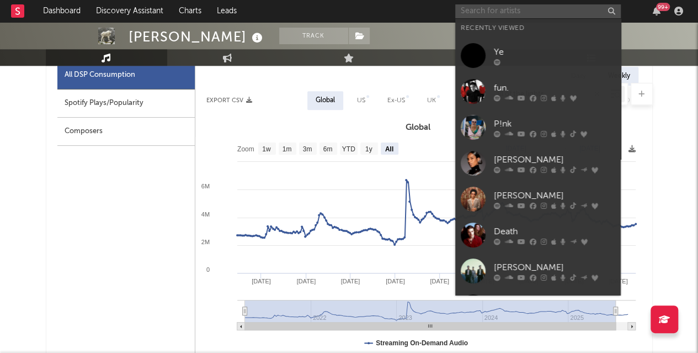
click at [562, 6] on input "text" at bounding box center [538, 11] width 166 height 14
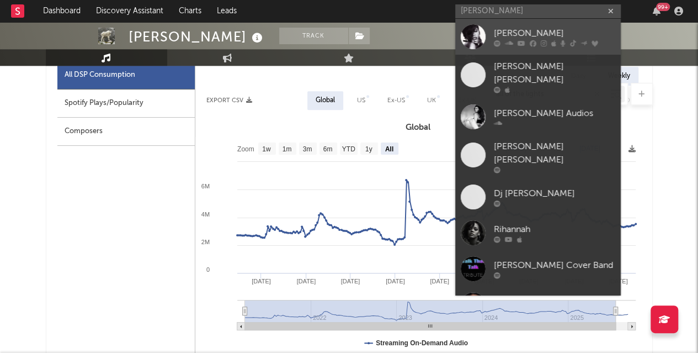
click at [547, 35] on div "[PERSON_NAME]" at bounding box center [554, 32] width 121 height 13
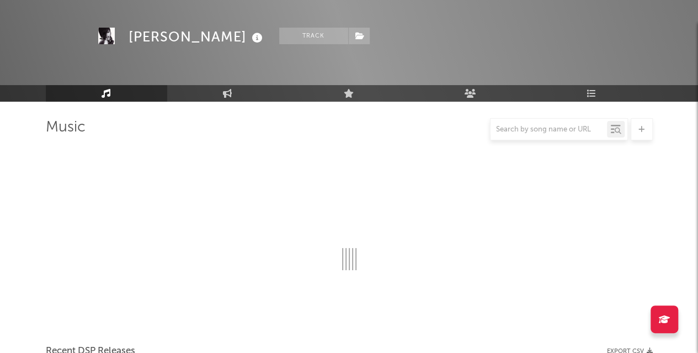
scroll to position [534, 0]
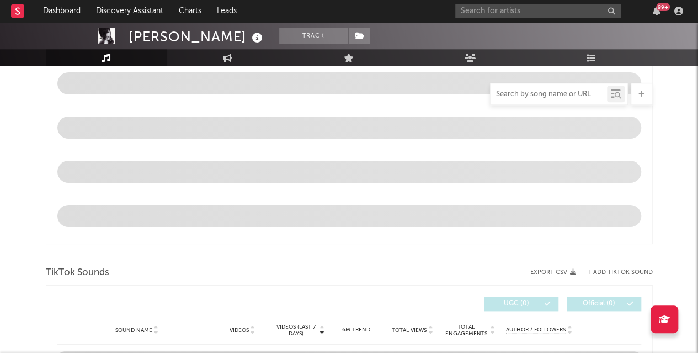
click at [573, 91] on input "text" at bounding box center [549, 94] width 116 height 9
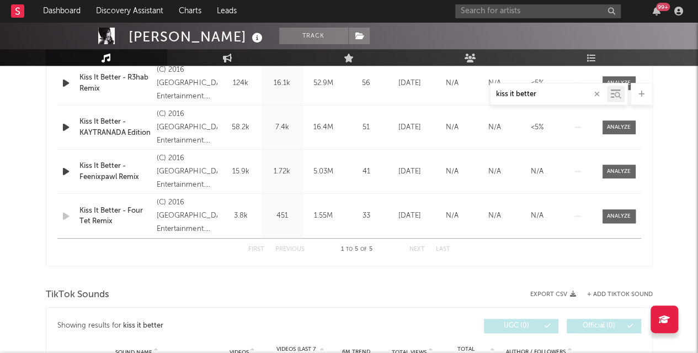
scroll to position [332, 0]
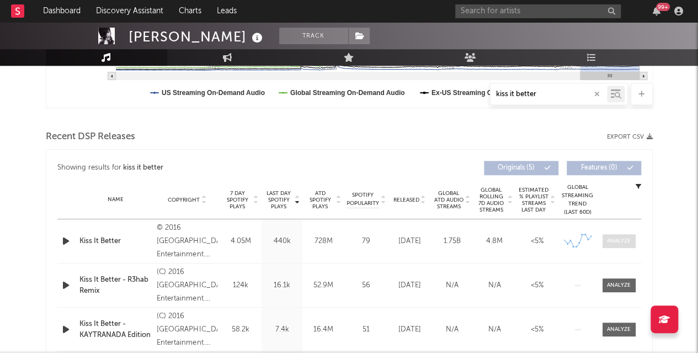
click at [605, 236] on span at bounding box center [619, 241] width 33 height 14
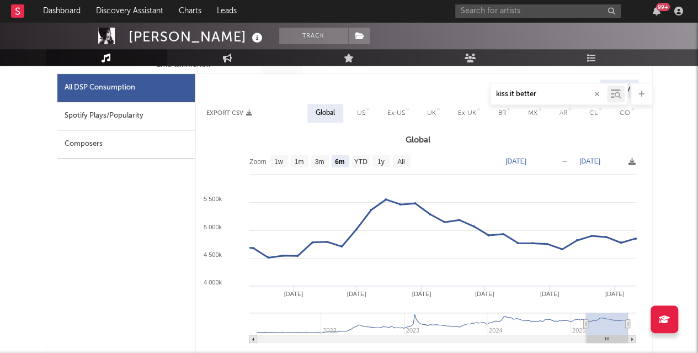
scroll to position [524, 0]
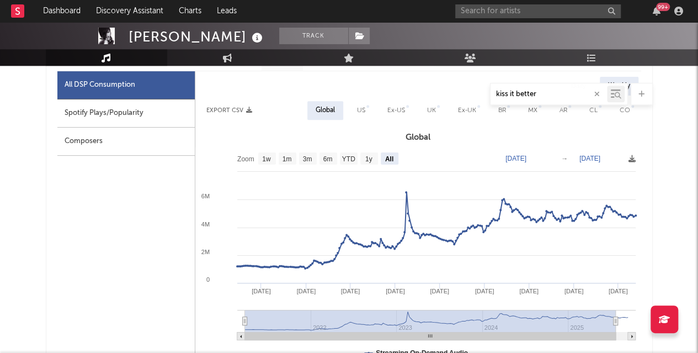
drag, startPoint x: 585, startPoint y: 320, endPoint x: 230, endPoint y: 290, distance: 356.6
click at [230, 290] on icon "Created with Highcharts 10.3.3 Jan '[DATE] Jan '[DATE] [DATE] '[DATE] [DATE] '[…" at bounding box center [418, 257] width 446 height 221
drag, startPoint x: 615, startPoint y: 321, endPoint x: 647, endPoint y: 324, distance: 32.2
click at [632, 158] on icon at bounding box center [632, 158] width 7 height 7
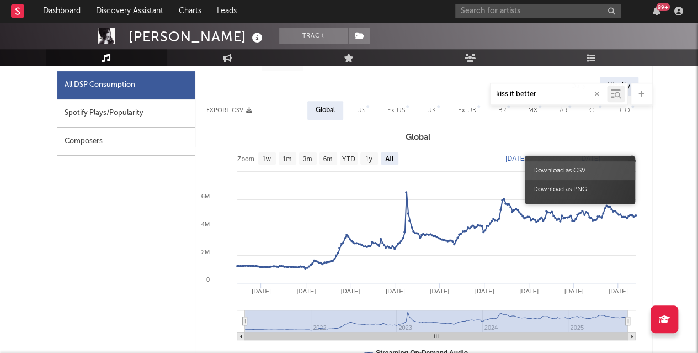
click at [583, 173] on span "Download as CSV" at bounding box center [580, 170] width 110 height 19
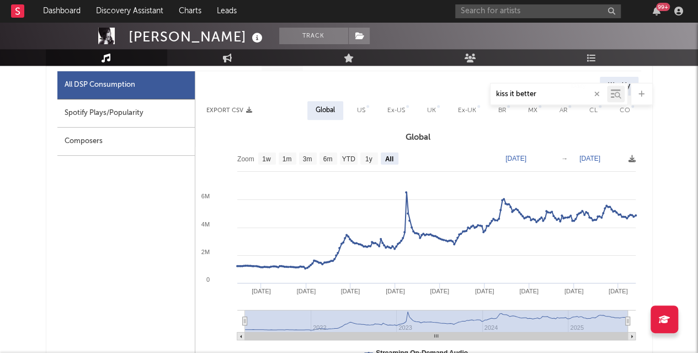
click at [598, 92] on icon "button" at bounding box center [597, 93] width 6 height 7
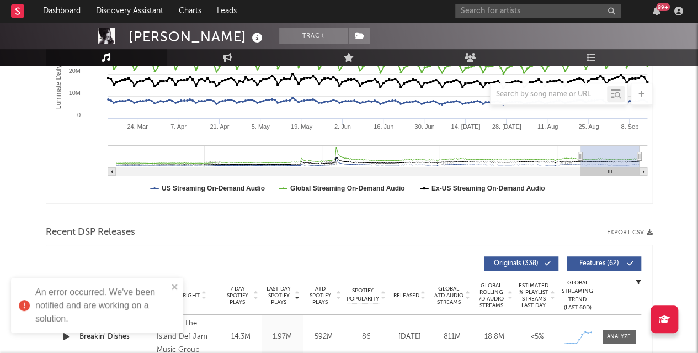
scroll to position [0, 0]
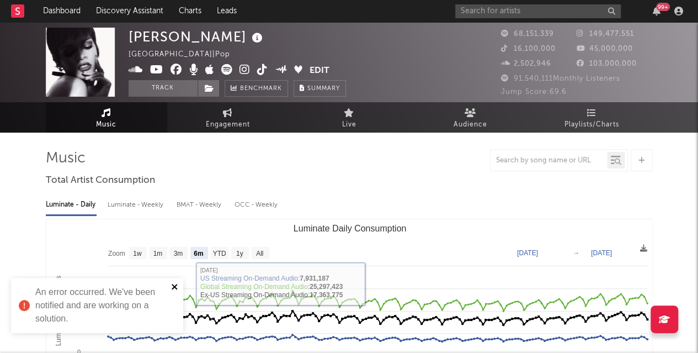
click at [173, 286] on icon "close" at bounding box center [175, 286] width 8 height 9
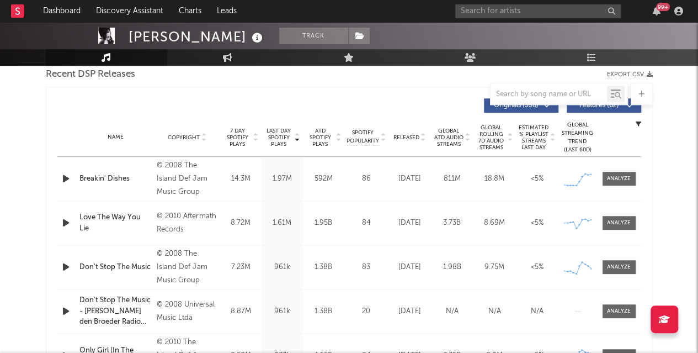
scroll to position [396, 0]
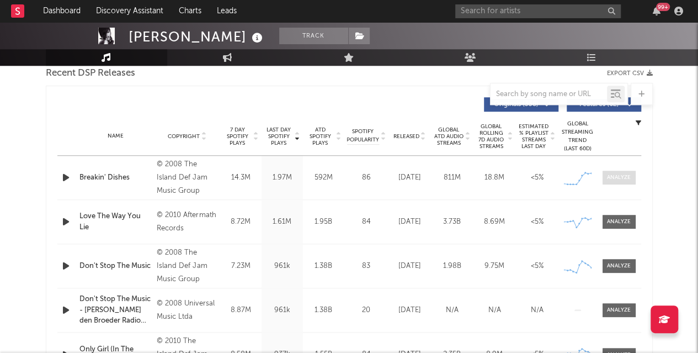
click at [621, 171] on span at bounding box center [619, 178] width 33 height 14
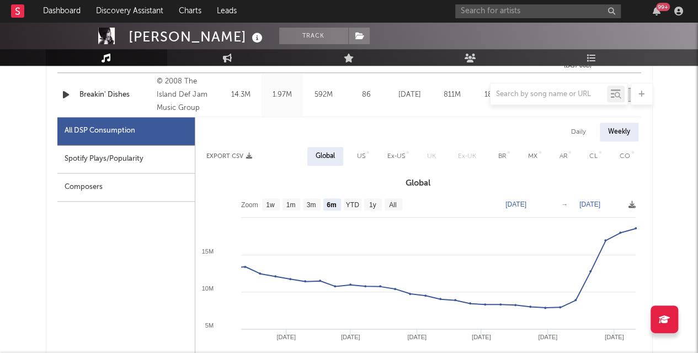
scroll to position [479, 0]
click at [236, 155] on button "Export CSV" at bounding box center [229, 155] width 46 height 7
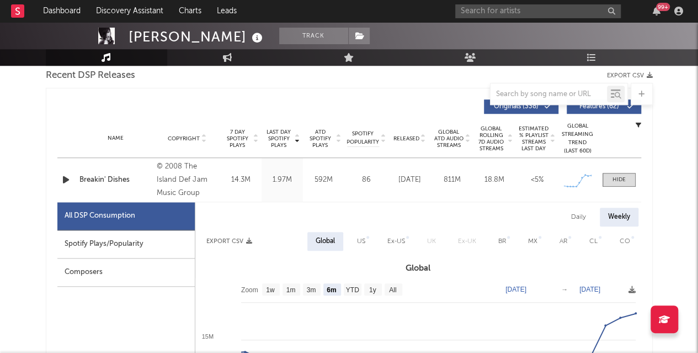
scroll to position [393, 0]
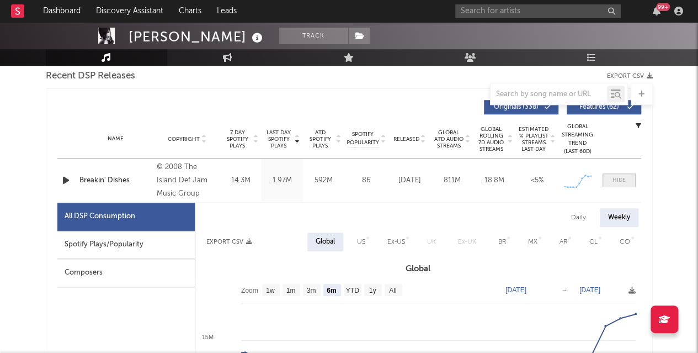
click at [633, 180] on span at bounding box center [619, 180] width 33 height 14
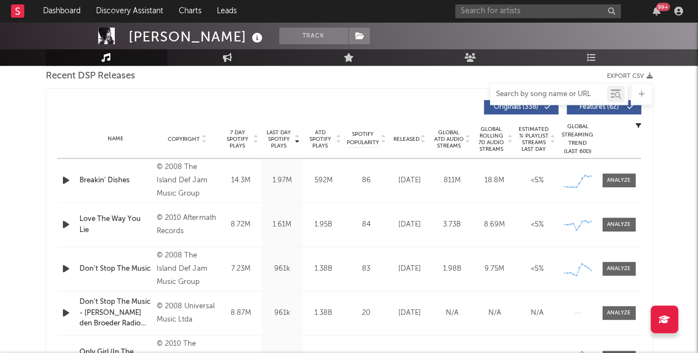
click at [566, 92] on input "text" at bounding box center [549, 94] width 116 height 9
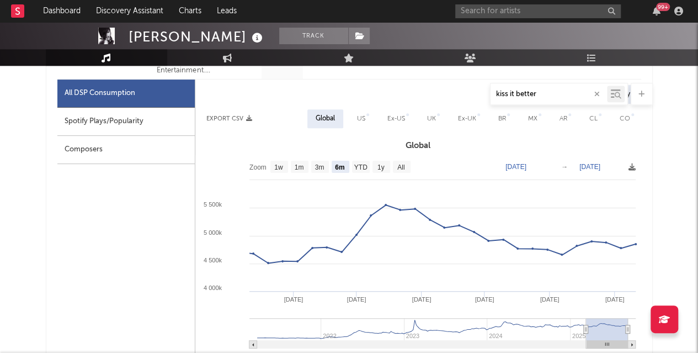
scroll to position [529, 0]
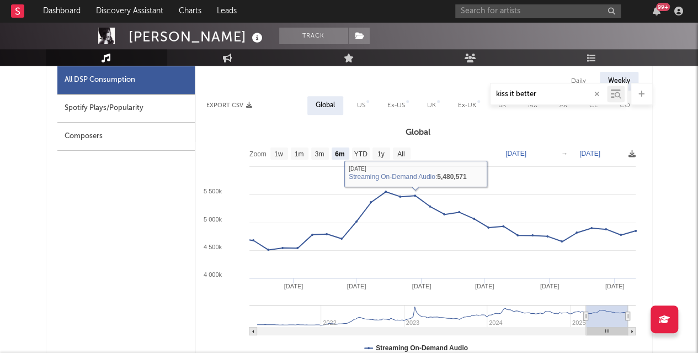
click at [239, 105] on button "Export CSV" at bounding box center [229, 105] width 46 height 7
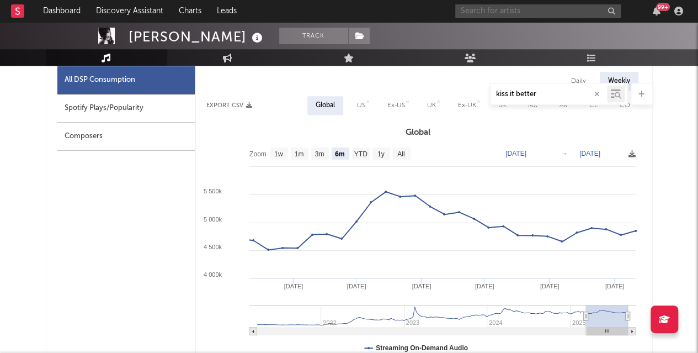
click at [523, 8] on input "text" at bounding box center [538, 11] width 166 height 14
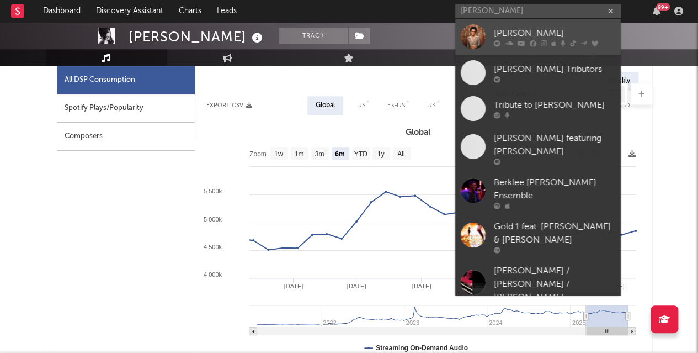
click at [524, 37] on div "[PERSON_NAME]" at bounding box center [554, 32] width 121 height 13
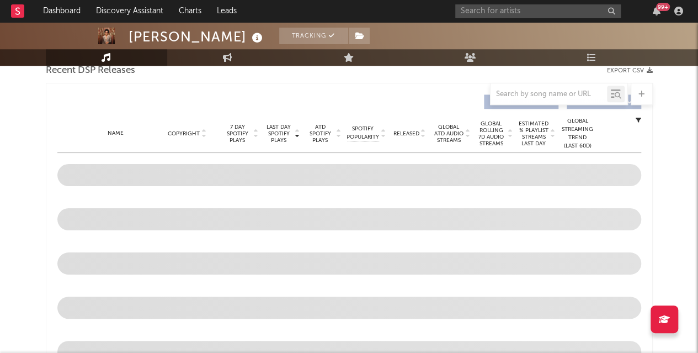
scroll to position [386, 0]
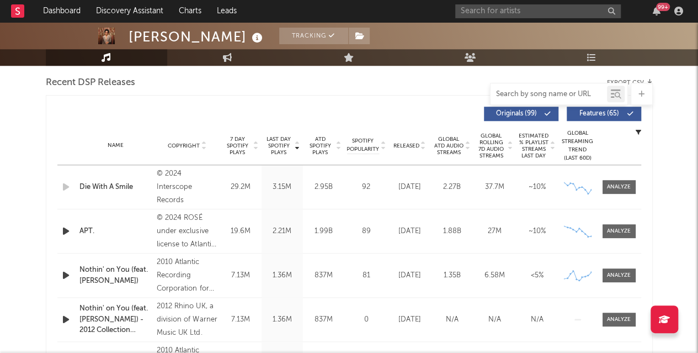
click at [569, 94] on input "text" at bounding box center [549, 94] width 116 height 9
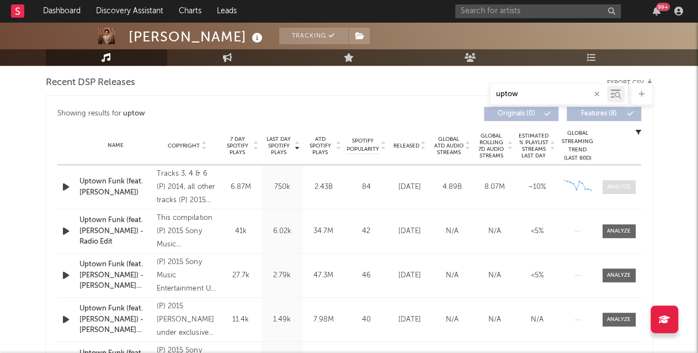
click at [622, 188] on div at bounding box center [619, 187] width 24 height 8
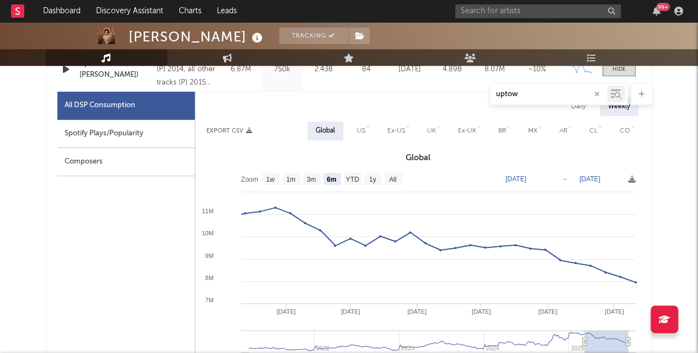
scroll to position [504, 0]
click at [230, 127] on button "Export CSV" at bounding box center [229, 130] width 46 height 7
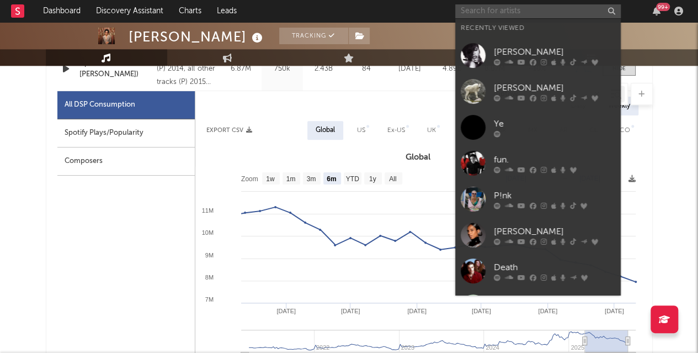
click at [562, 14] on input "text" at bounding box center [538, 11] width 166 height 14
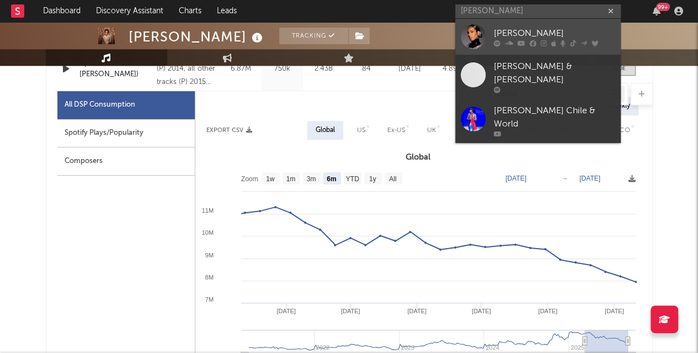
click at [528, 29] on div "[PERSON_NAME]" at bounding box center [554, 32] width 121 height 13
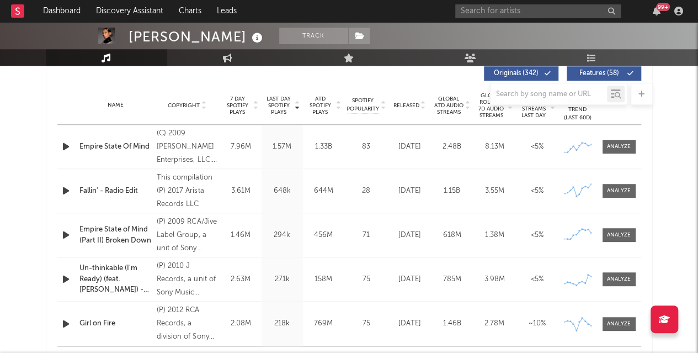
scroll to position [428, 0]
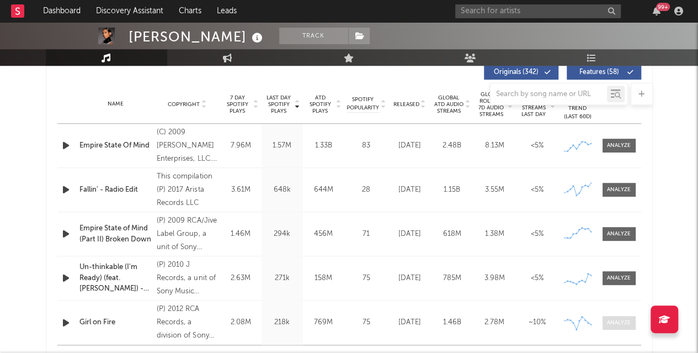
click at [624, 322] on div at bounding box center [619, 322] width 24 height 8
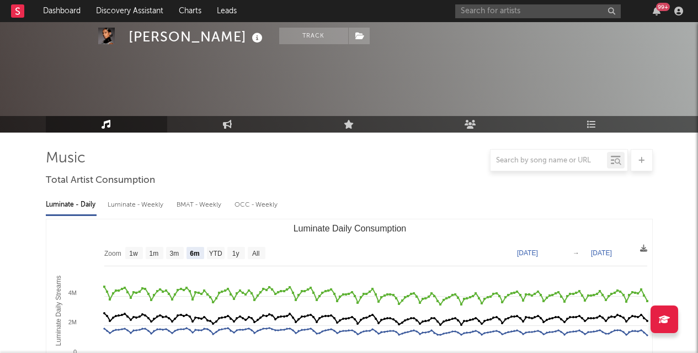
select select "6m"
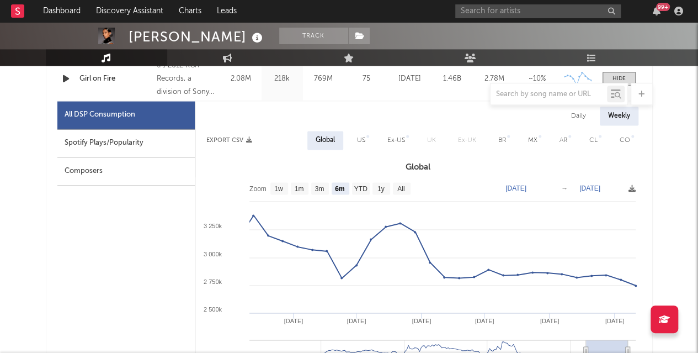
scroll to position [676, 0]
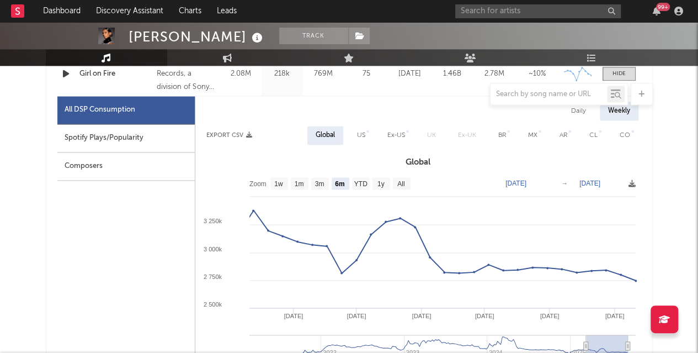
click at [221, 134] on button "Export CSV" at bounding box center [229, 135] width 46 height 7
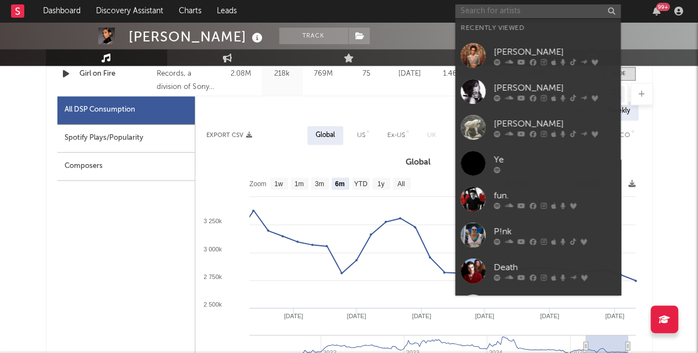
click at [536, 10] on input "text" at bounding box center [538, 11] width 166 height 14
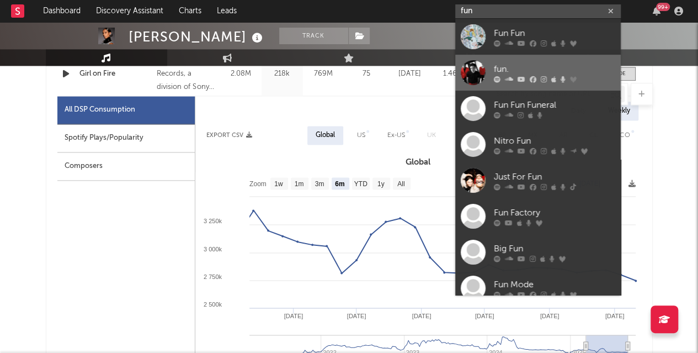
type input "fun"
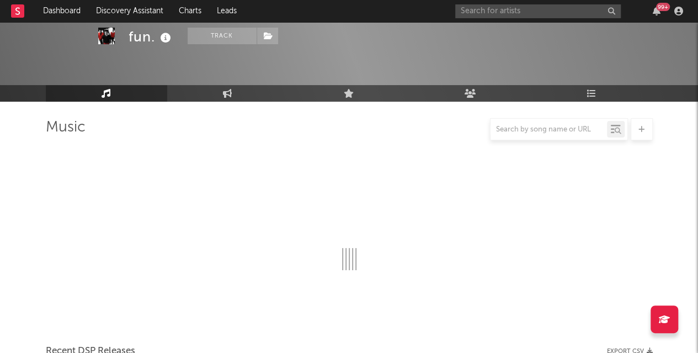
scroll to position [676, 0]
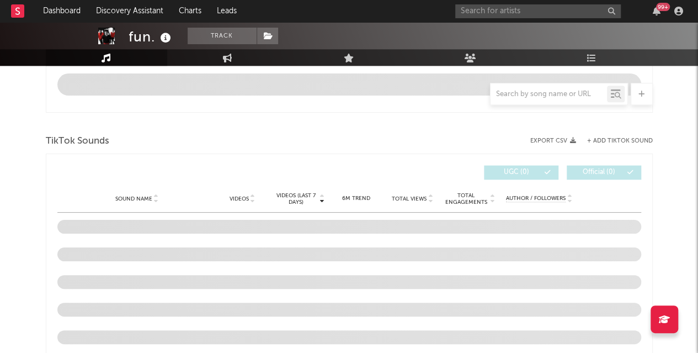
select select "6m"
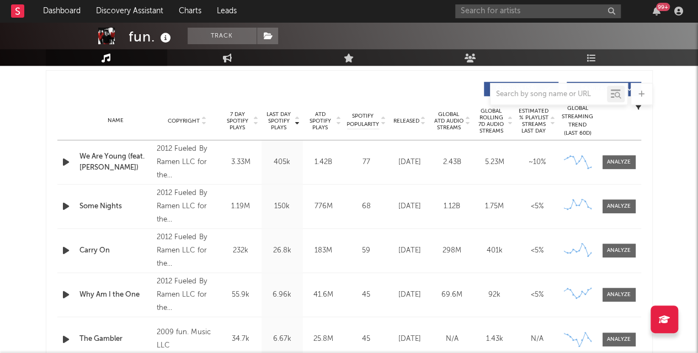
scroll to position [416, 0]
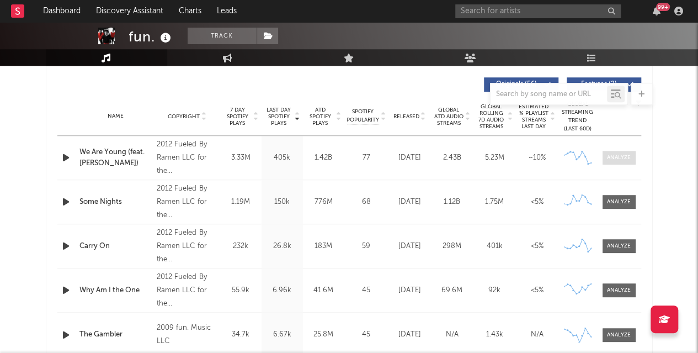
click at [615, 156] on div at bounding box center [619, 157] width 24 height 8
select select "6m"
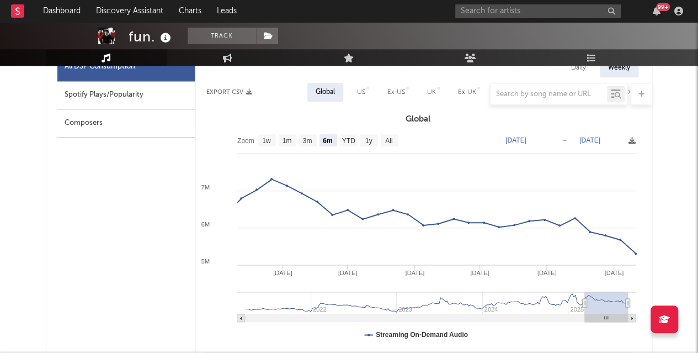
scroll to position [543, 0]
click at [223, 89] on div at bounding box center [349, 94] width 607 height 22
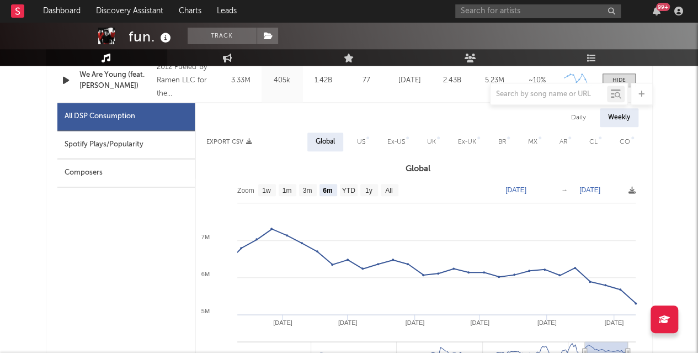
scroll to position [492, 0]
click at [231, 142] on button "Export CSV" at bounding box center [229, 142] width 46 height 7
click at [546, 12] on input "text" at bounding box center [538, 11] width 166 height 14
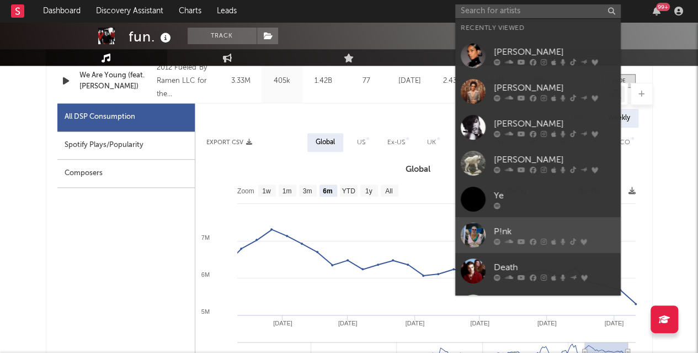
click at [520, 234] on div "P!nk" at bounding box center [554, 231] width 121 height 13
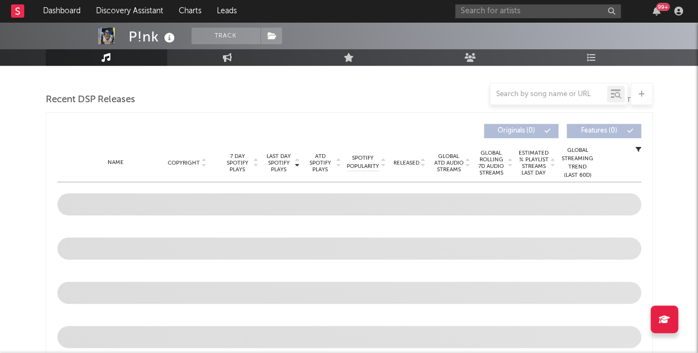
scroll to position [285, 0]
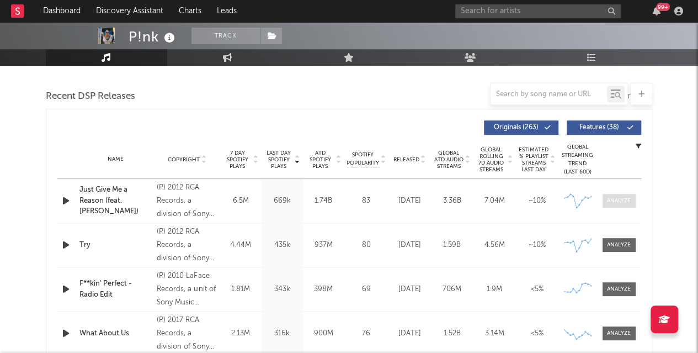
click at [615, 194] on span at bounding box center [619, 201] width 33 height 14
select select "6m"
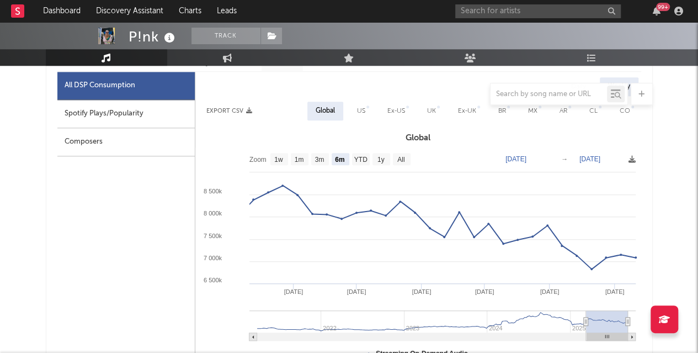
scroll to position [446, 0]
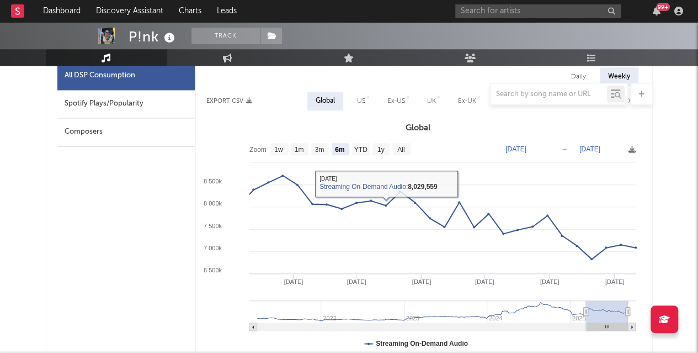
select select "6m"
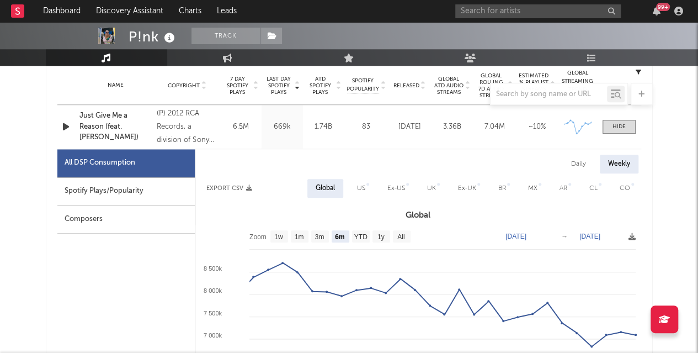
scroll to position [533, 0]
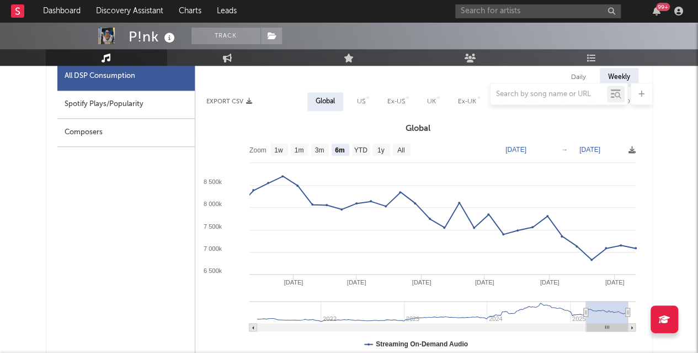
click at [225, 111] on div "Daily Weekly Export CSV Global US Ex-US UK Ex-UK BR MX AR CL CO Global Zoom 1w …" at bounding box center [418, 250] width 446 height 364
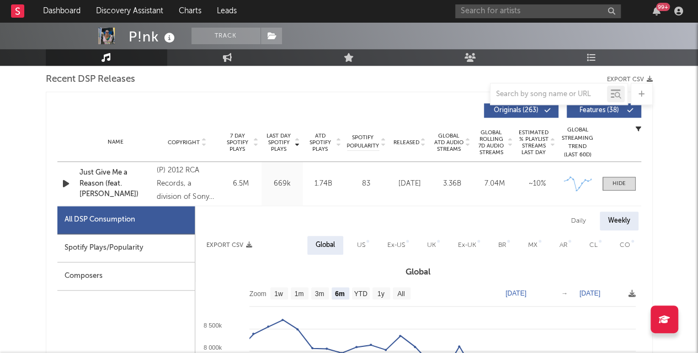
scroll to position [439, 0]
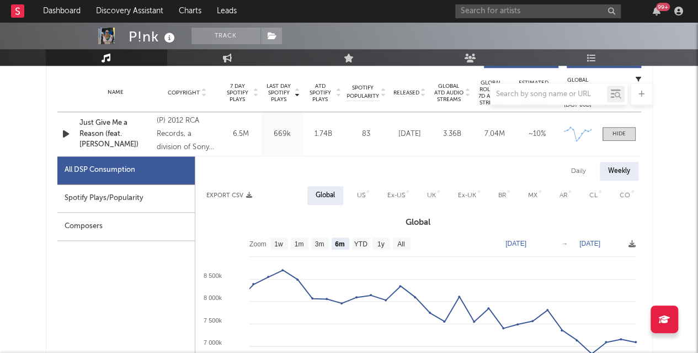
click at [234, 192] on button "Export CSV" at bounding box center [229, 195] width 46 height 7
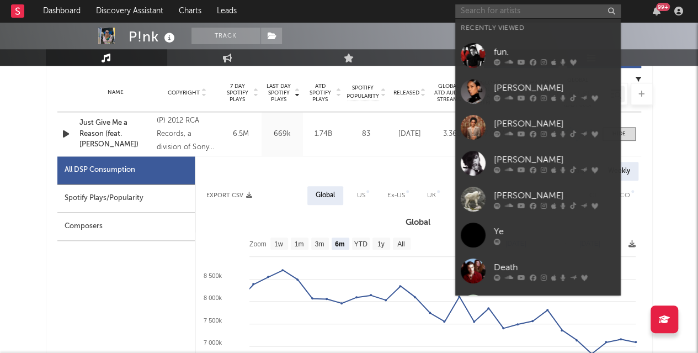
click at [539, 12] on input "text" at bounding box center [538, 11] width 166 height 14
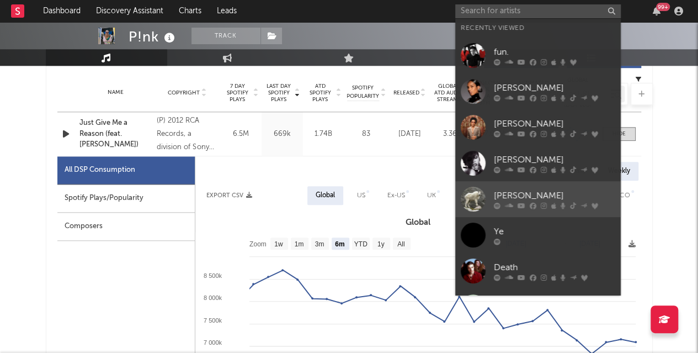
click at [510, 200] on div "[PERSON_NAME]" at bounding box center [554, 195] width 121 height 13
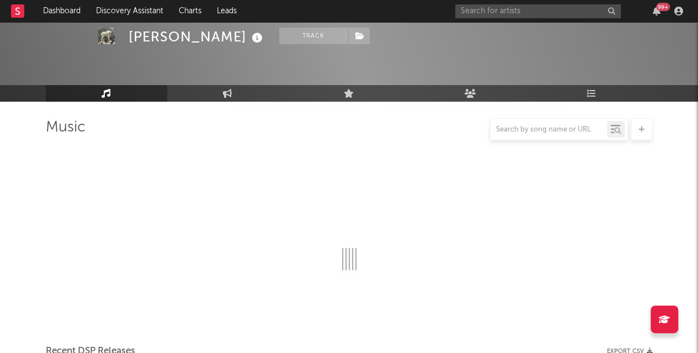
scroll to position [439, 0]
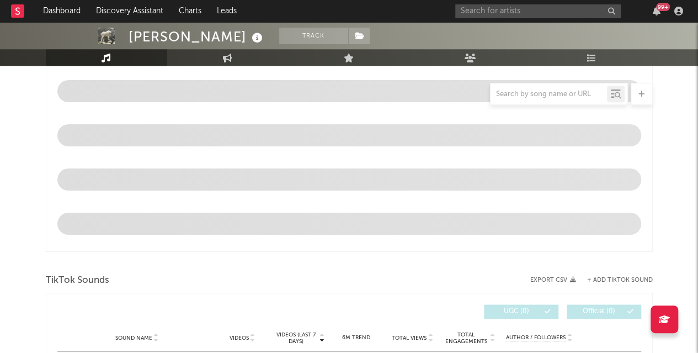
select select "6m"
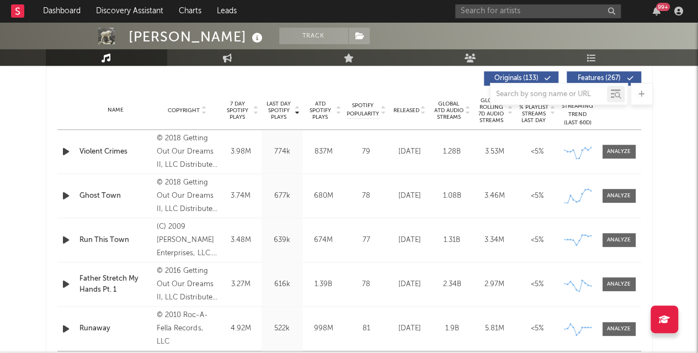
scroll to position [415, 0]
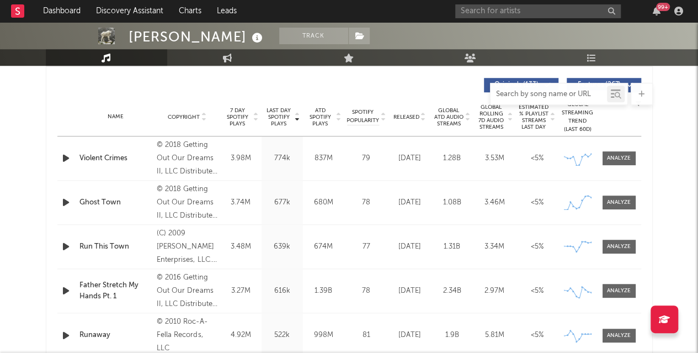
click at [558, 92] on input "text" at bounding box center [549, 94] width 116 height 9
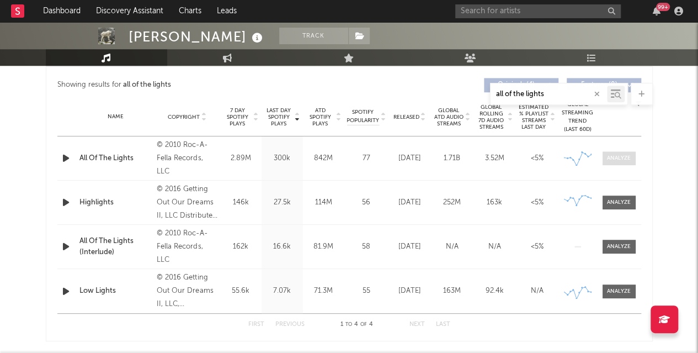
type input "all of the lights"
click at [627, 154] on div at bounding box center [619, 158] width 24 height 8
select select "6m"
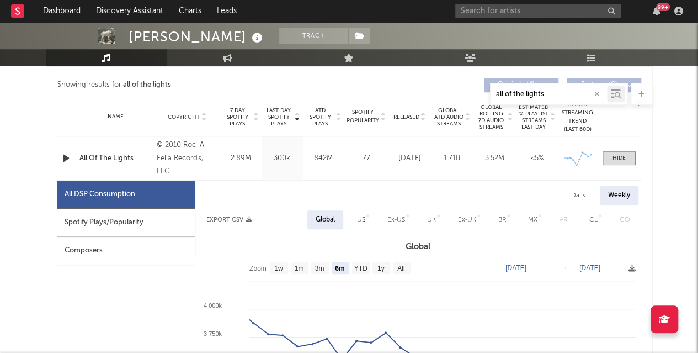
click at [227, 217] on button "Export CSV" at bounding box center [229, 219] width 46 height 7
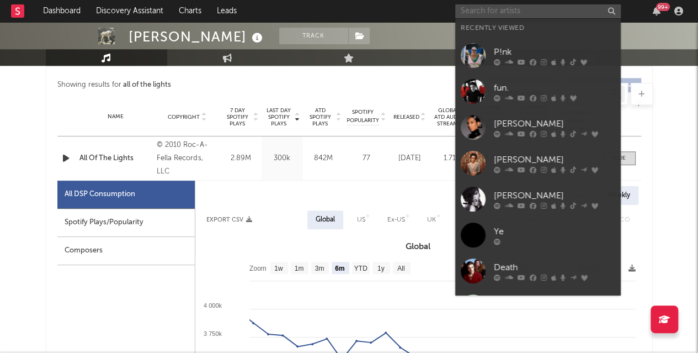
click at [549, 10] on input "text" at bounding box center [538, 11] width 166 height 14
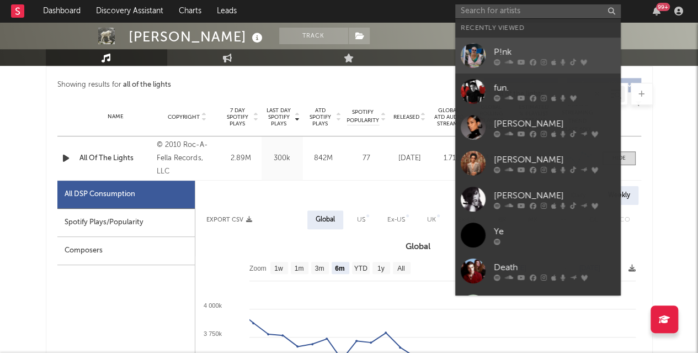
click at [557, 49] on div "P!nk" at bounding box center [554, 51] width 121 height 13
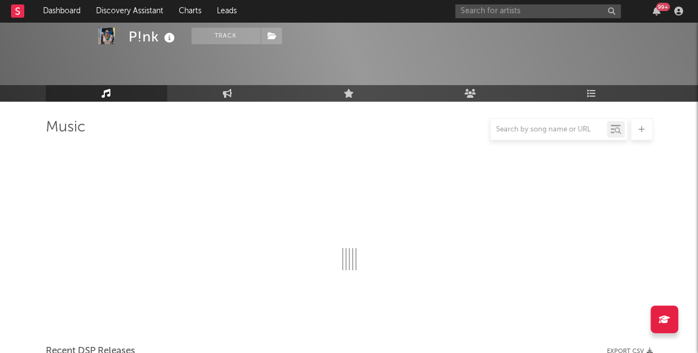
scroll to position [415, 0]
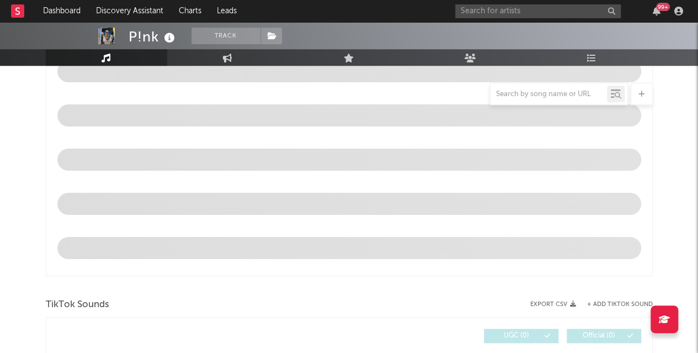
select select "6m"
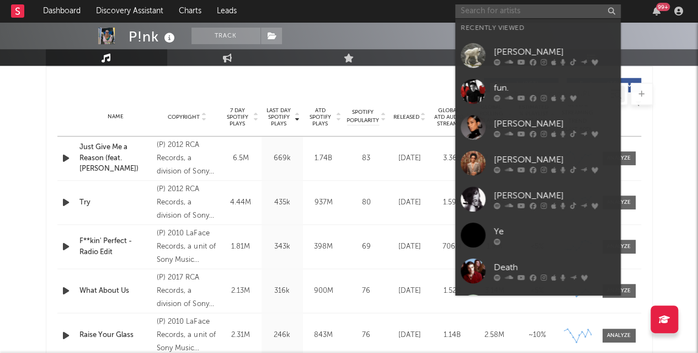
click at [535, 12] on input "text" at bounding box center [538, 11] width 166 height 14
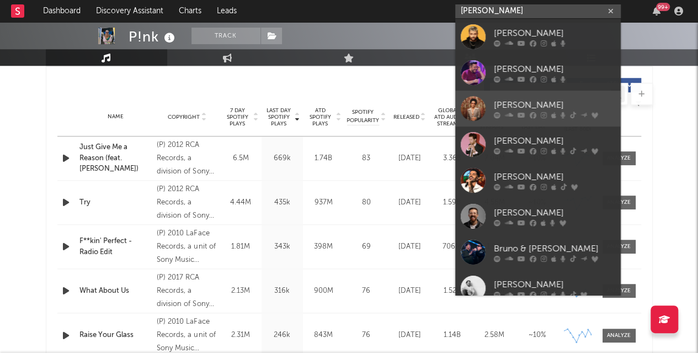
type input "[PERSON_NAME]"
click at [512, 105] on div "[PERSON_NAME]" at bounding box center [554, 104] width 121 height 13
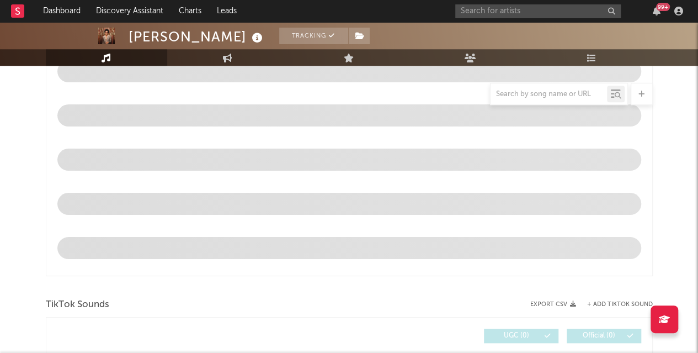
scroll to position [278, 0]
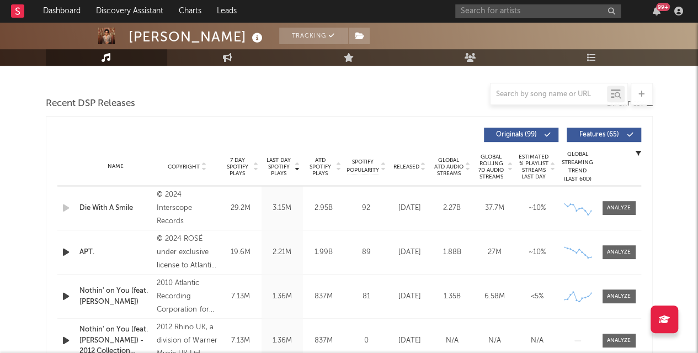
select select "6m"
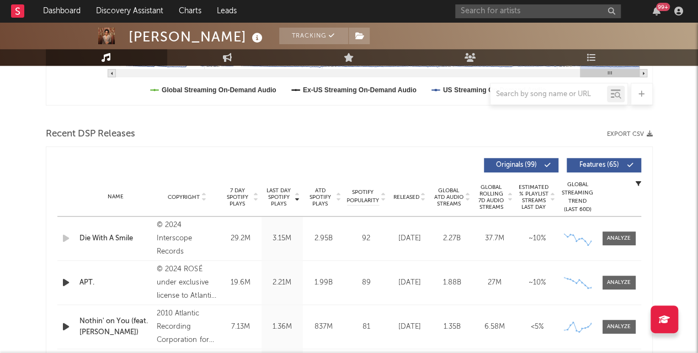
scroll to position [337, 0]
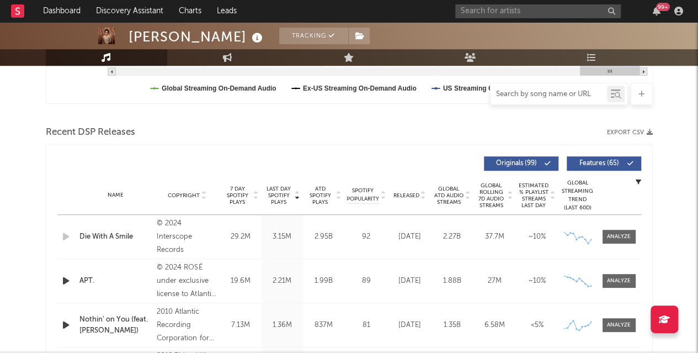
click at [572, 93] on input "text" at bounding box center [549, 94] width 116 height 9
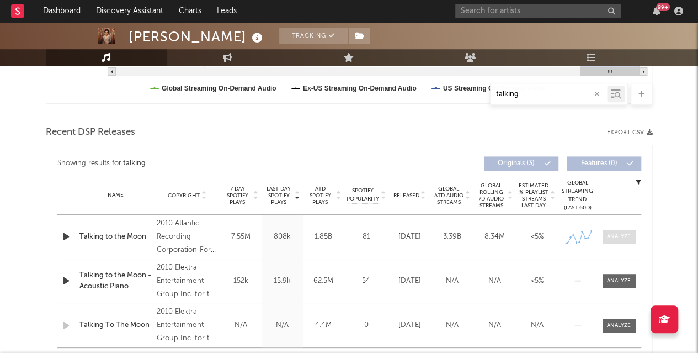
type input "talking"
click at [625, 239] on div at bounding box center [619, 236] width 24 height 8
select select "6m"
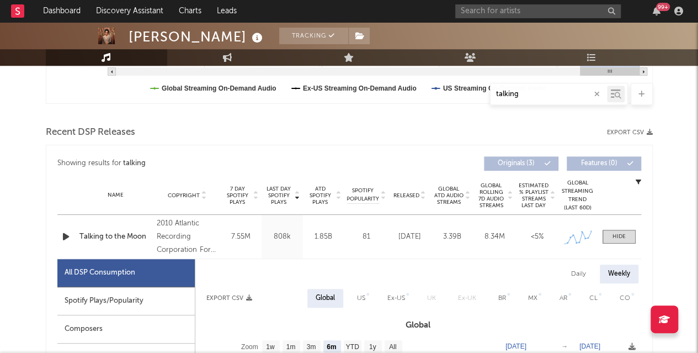
scroll to position [454, 0]
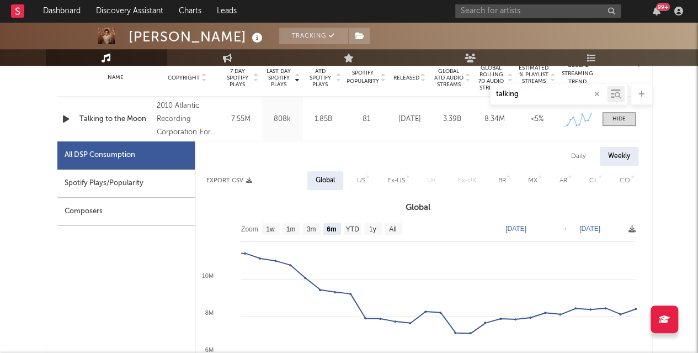
click at [227, 179] on button "Export CSV" at bounding box center [229, 180] width 46 height 7
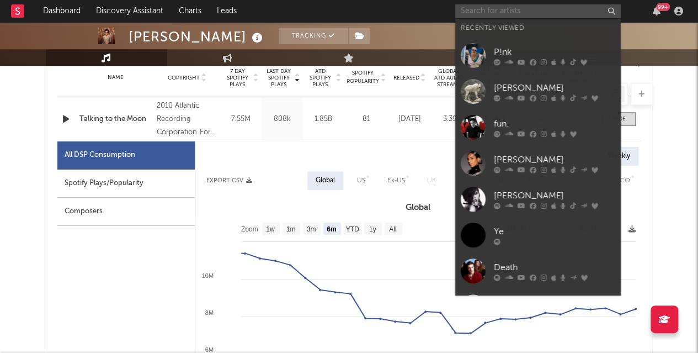
click at [536, 12] on input "text" at bounding box center [538, 11] width 166 height 14
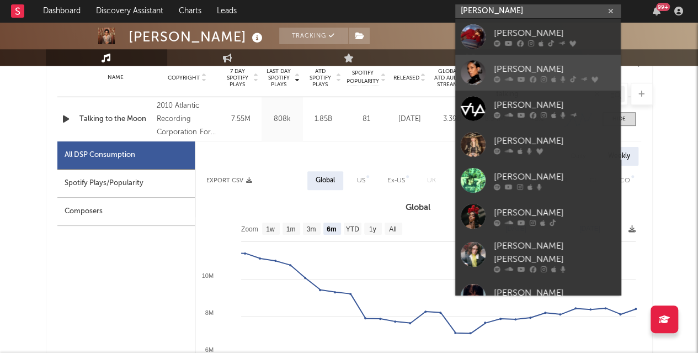
type input "[PERSON_NAME]"
click at [526, 64] on div "[PERSON_NAME]" at bounding box center [554, 68] width 121 height 13
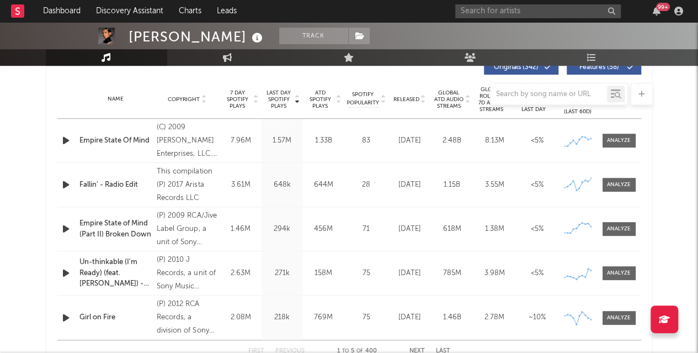
scroll to position [427, 0]
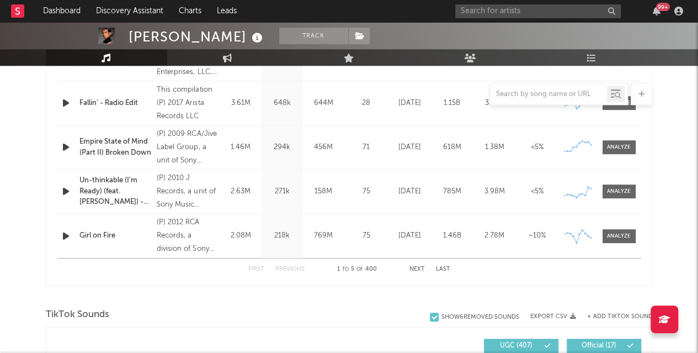
select select "6m"
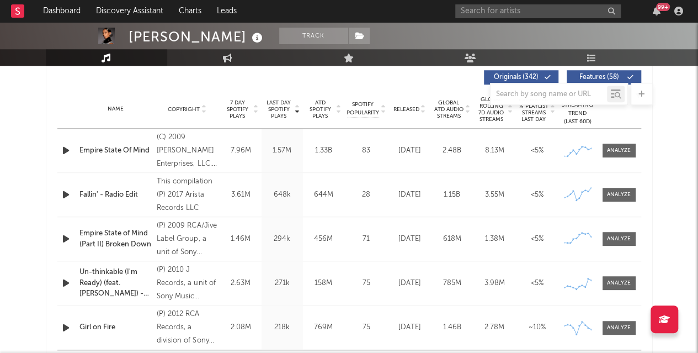
scroll to position [423, 0]
click at [565, 97] on input "text" at bounding box center [549, 94] width 116 height 9
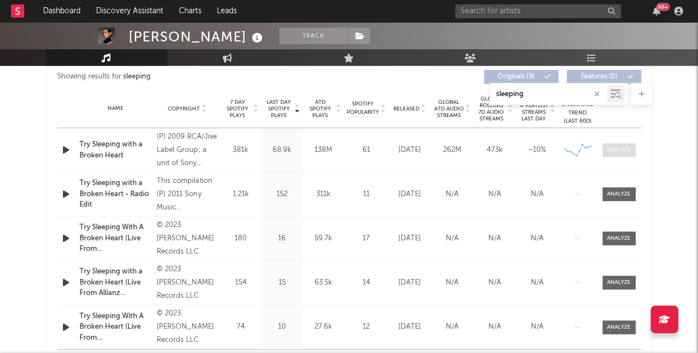
type input "sleeping"
click at [620, 147] on div at bounding box center [619, 150] width 24 height 8
select select "6m"
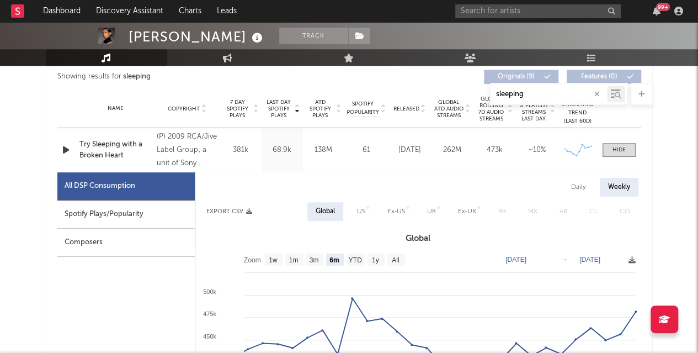
click at [223, 210] on button "Export CSV" at bounding box center [229, 211] width 46 height 7
